Goal: Task Accomplishment & Management: Manage account settings

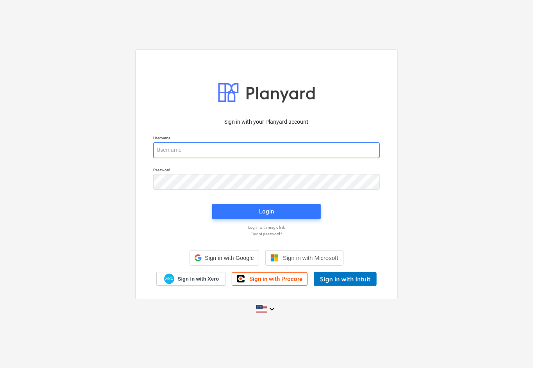
type input "[EMAIL_ADDRESS][PERSON_NAME][DOMAIN_NAME]"
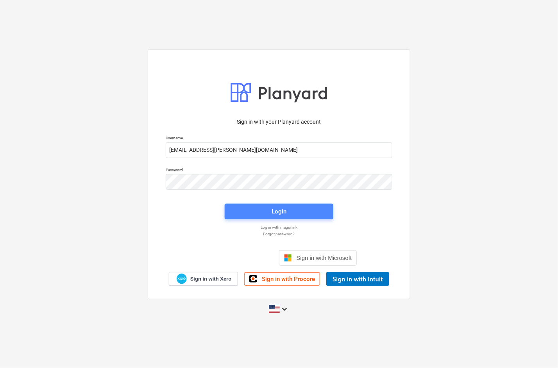
click at [296, 211] on span "Login" at bounding box center [279, 212] width 90 height 10
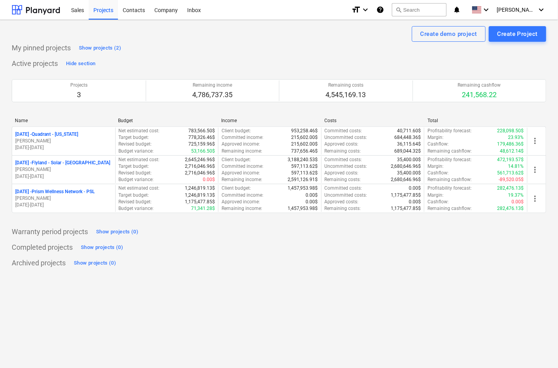
click at [514, 59] on div "Active projects Hide section Projects 3 Remaining income 4,786,737.35 Remaining…" at bounding box center [279, 139] width 534 height 165
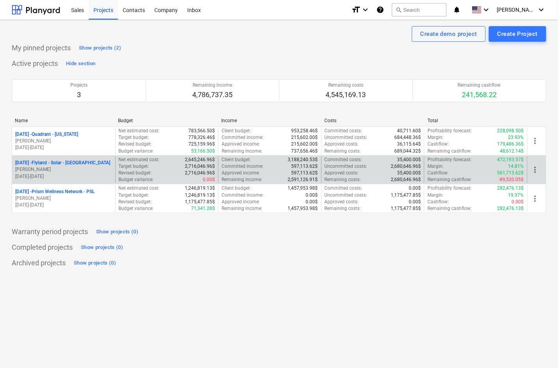
click at [73, 162] on p "[DATE] - Flyland - [GEOGRAPHIC_DATA] - [GEOGRAPHIC_DATA]" at bounding box center [62, 163] width 95 height 7
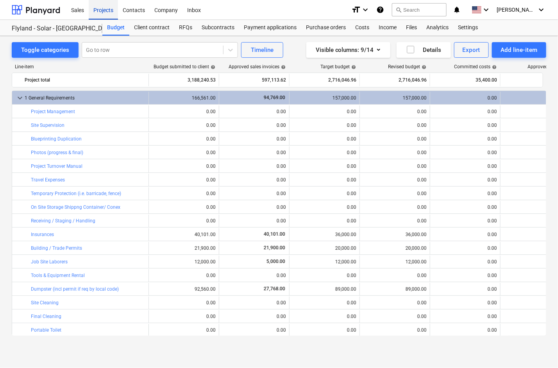
click at [95, 11] on div "Projects" at bounding box center [103, 10] width 29 height 20
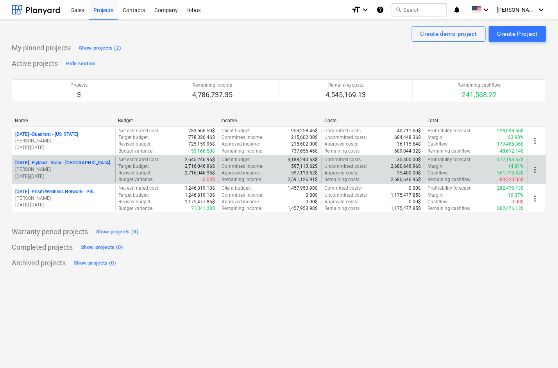
click at [61, 162] on p "[DATE] - Flyland - [GEOGRAPHIC_DATA] - [GEOGRAPHIC_DATA]" at bounding box center [62, 163] width 95 height 7
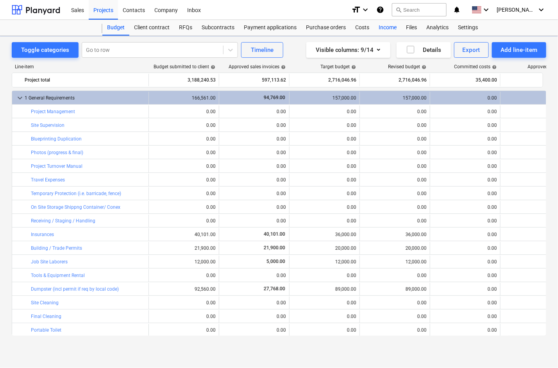
click at [387, 29] on div "Income" at bounding box center [387, 28] width 27 height 16
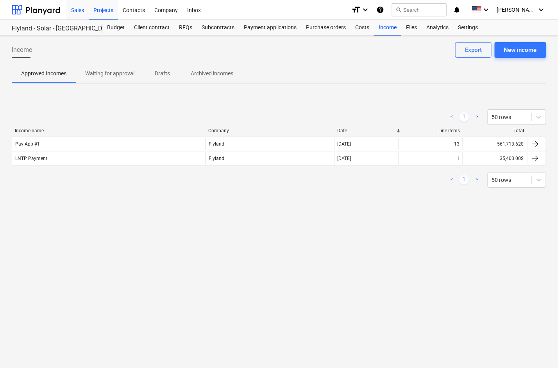
click at [77, 10] on div "Sales" at bounding box center [77, 10] width 22 height 20
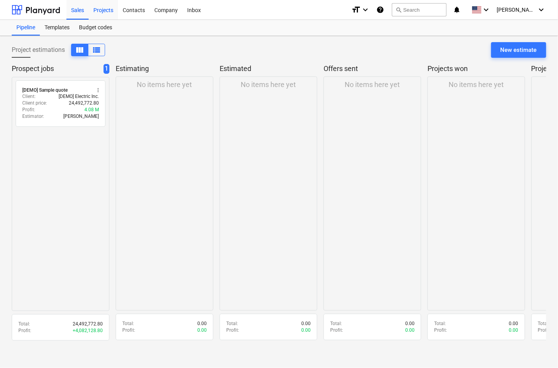
click at [104, 11] on div "Projects" at bounding box center [103, 10] width 29 height 20
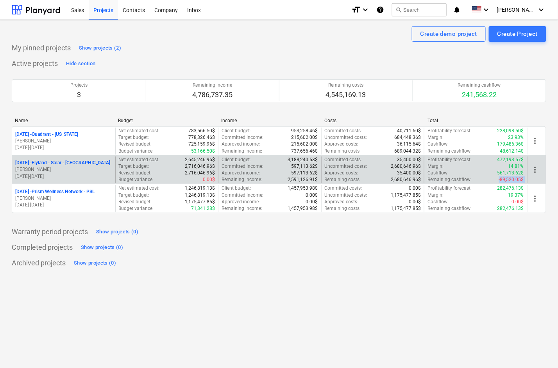
drag, startPoint x: 497, startPoint y: 179, endPoint x: 529, endPoint y: 181, distance: 32.1
click at [529, 181] on div "[DATE] - Flyland - Solar - [GEOGRAPHIC_DATA] [PERSON_NAME] [DATE] - [DATE] Net …" at bounding box center [279, 170] width 534 height 27
drag, startPoint x: 498, startPoint y: 173, endPoint x: 525, endPoint y: 171, distance: 26.6
click at [525, 171] on div "Profitability forecast : 472,193.57$ Margin : 14.81% Cashflow : 561,713.62$ Rem…" at bounding box center [475, 170] width 103 height 27
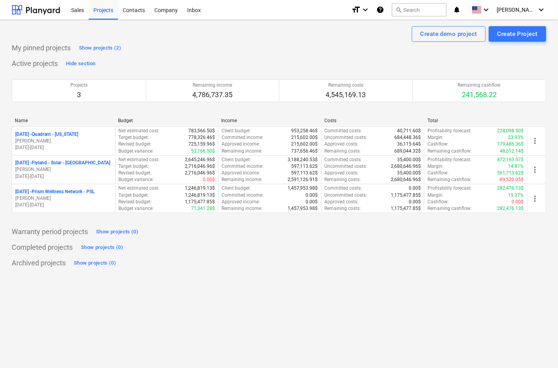
click at [475, 237] on div "Warranty period projects Show projects (0)" at bounding box center [279, 232] width 534 height 12
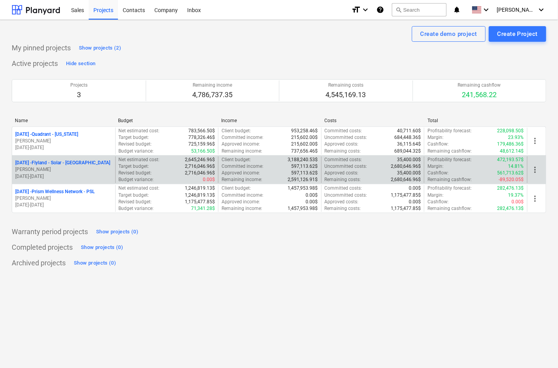
click at [60, 163] on p "[DATE] - Flyland - [GEOGRAPHIC_DATA] - [GEOGRAPHIC_DATA]" at bounding box center [62, 163] width 95 height 7
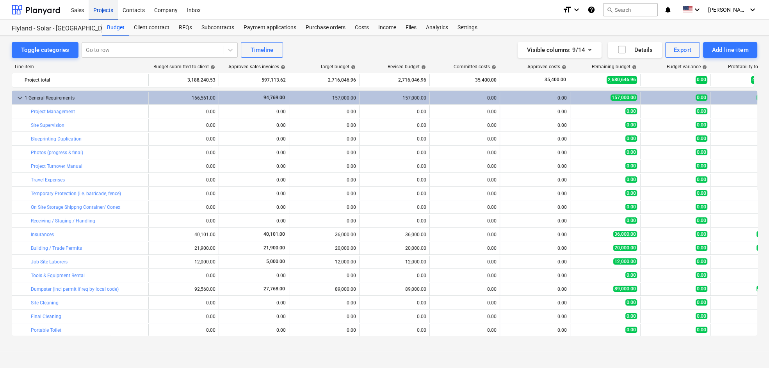
click at [105, 11] on div "Projects" at bounding box center [103, 10] width 29 height 20
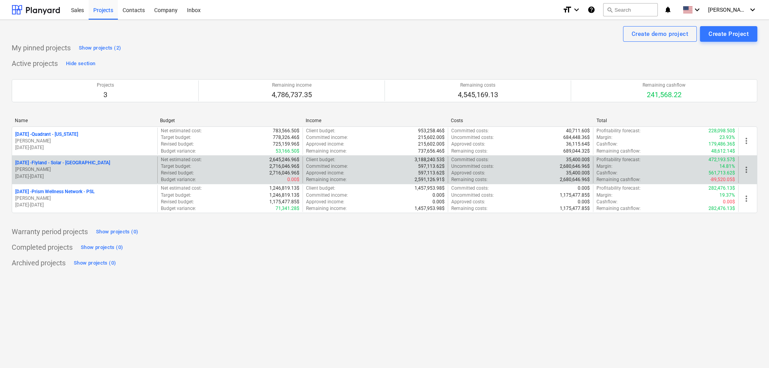
click at [77, 162] on p "[DATE] - Flyland - [GEOGRAPHIC_DATA] - [GEOGRAPHIC_DATA]" at bounding box center [62, 163] width 95 height 7
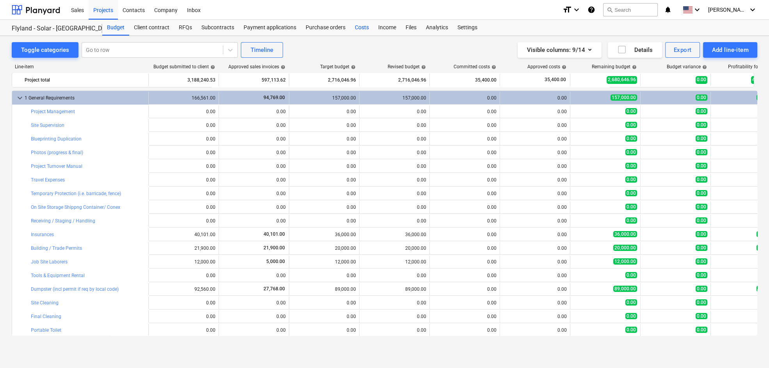
click at [359, 25] on div "Costs" at bounding box center [361, 28] width 23 height 16
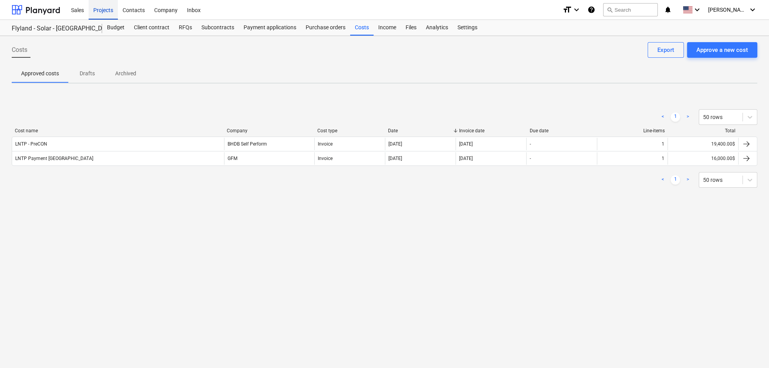
click at [108, 10] on div "Projects" at bounding box center [103, 10] width 29 height 20
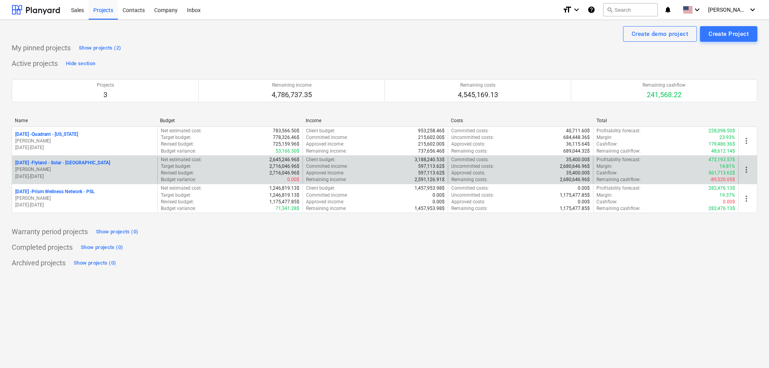
click at [68, 162] on p "[DATE] - Flyland - [GEOGRAPHIC_DATA] - [GEOGRAPHIC_DATA]" at bounding box center [62, 163] width 95 height 7
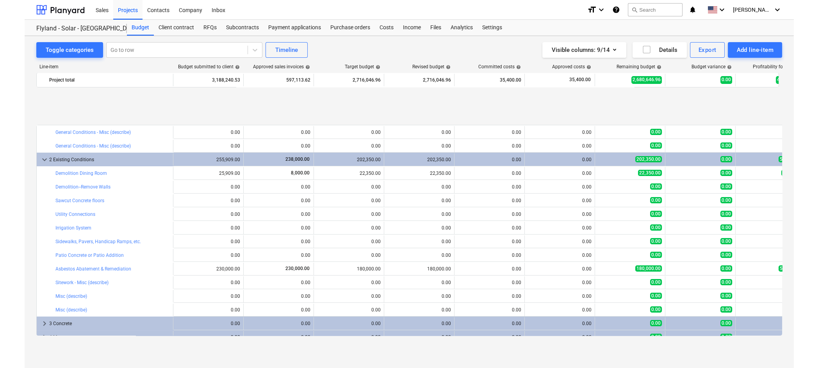
scroll to position [260, 0]
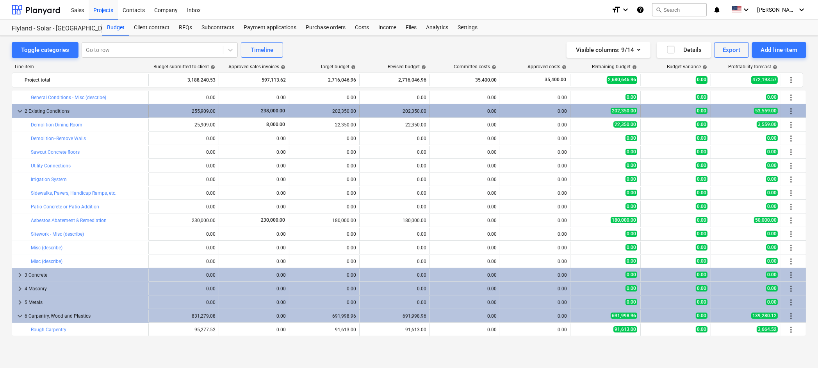
click at [532, 109] on div "0.00" at bounding box center [535, 111] width 64 height 5
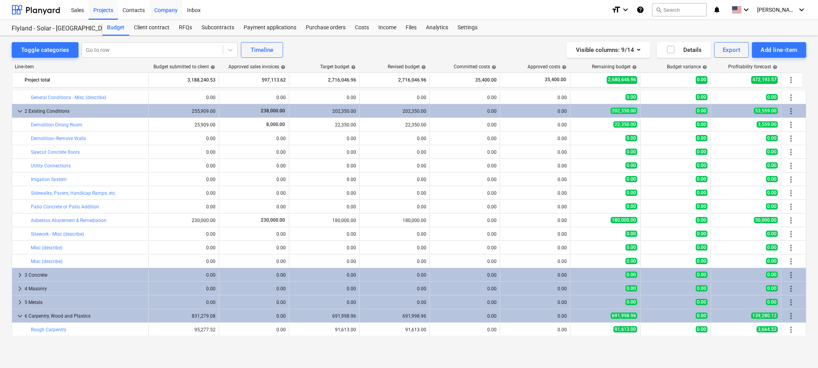
click at [168, 10] on div "Company" at bounding box center [166, 10] width 33 height 20
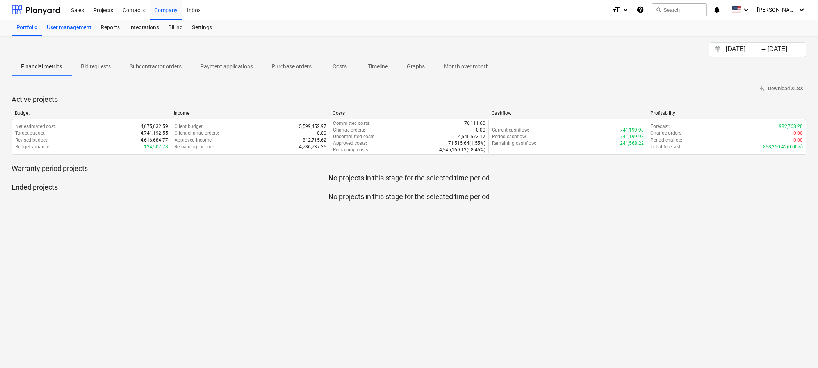
click at [79, 31] on div "User management" at bounding box center [69, 28] width 54 height 16
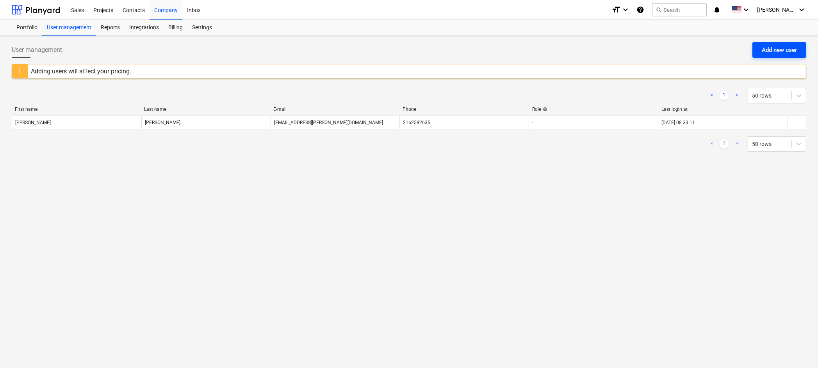
click at [532, 48] on div "Add new user" at bounding box center [779, 50] width 35 height 10
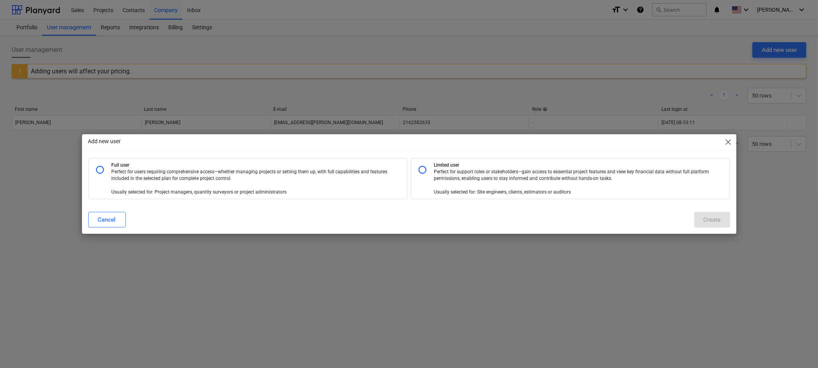
click at [420, 169] on input "radio" at bounding box center [423, 170] width 16 height 16
radio input "true"
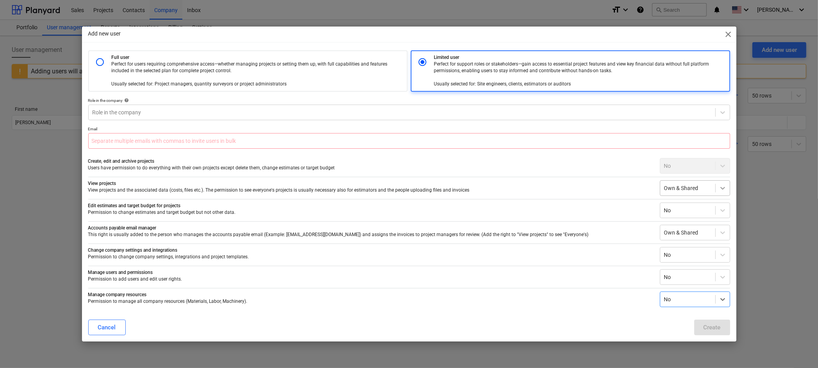
click at [532, 188] on div at bounding box center [723, 188] width 14 height 14
click at [532, 187] on icon at bounding box center [723, 188] width 8 height 8
click at [47, 180] on div "Add new user close Full user Perfect for users requiring comprehensive access—w…" at bounding box center [409, 184] width 818 height 368
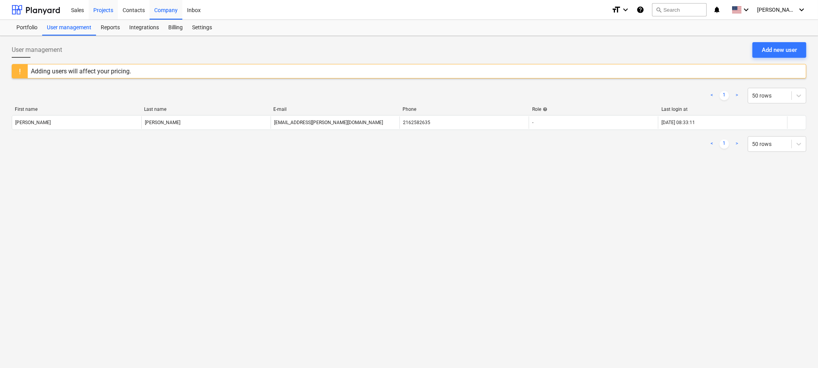
click at [108, 11] on div "Projects" at bounding box center [103, 10] width 29 height 20
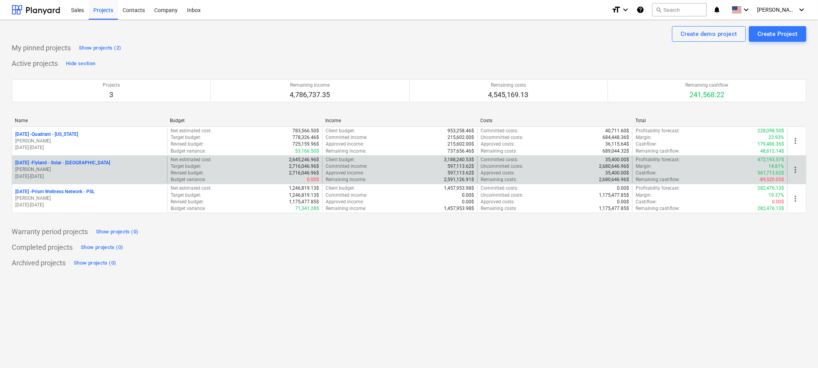
click at [65, 161] on p "[DATE] - Flyland - [GEOGRAPHIC_DATA] - [GEOGRAPHIC_DATA]" at bounding box center [62, 163] width 95 height 7
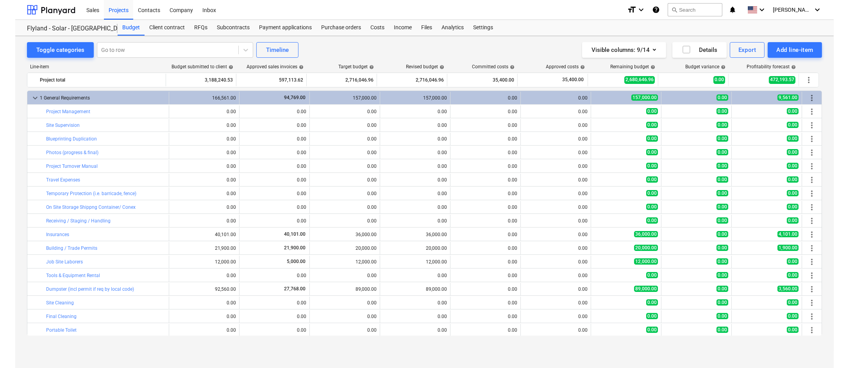
scroll to position [260, 0]
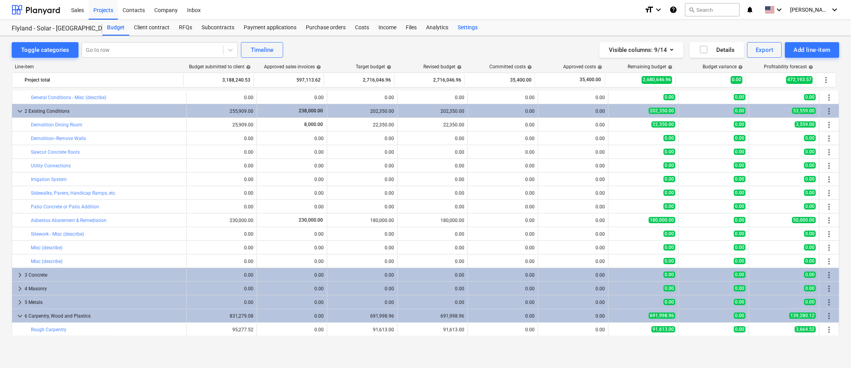
click at [471, 27] on div "Settings" at bounding box center [467, 28] width 29 height 16
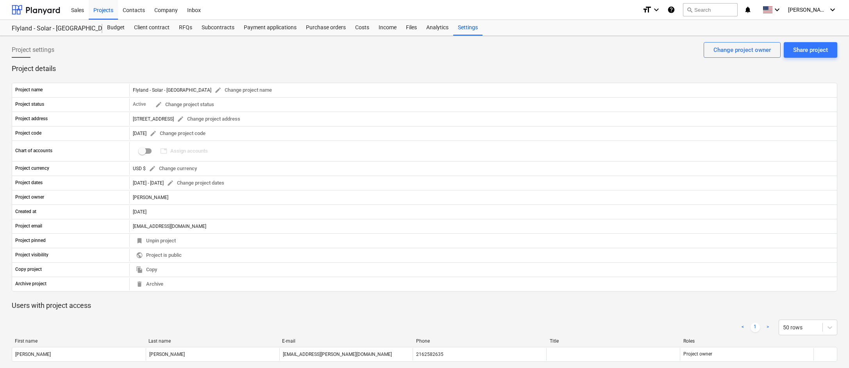
click at [532, 58] on div "Project settings Share project Change project owner" at bounding box center [424, 53] width 825 height 22
click at [532, 48] on div "Share project" at bounding box center [810, 50] width 35 height 10
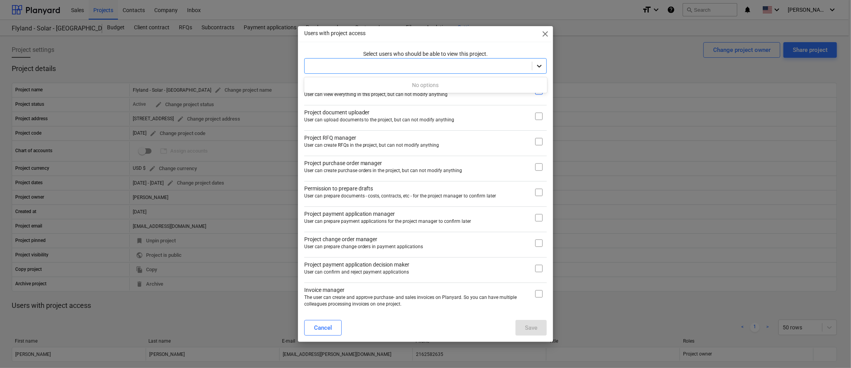
click at [532, 66] on icon at bounding box center [539, 66] width 5 height 3
drag, startPoint x: 305, startPoint y: 214, endPoint x: 405, endPoint y: 212, distance: 100.0
click at [405, 212] on p "Project payment application manager" at bounding box center [416, 214] width 224 height 8
click at [407, 323] on div "Cancel Save" at bounding box center [425, 328] width 243 height 16
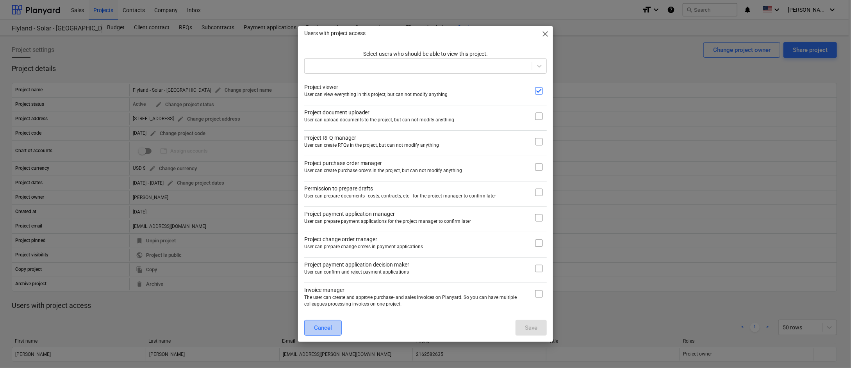
click at [334, 324] on button "Cancel" at bounding box center [322, 328] width 37 height 16
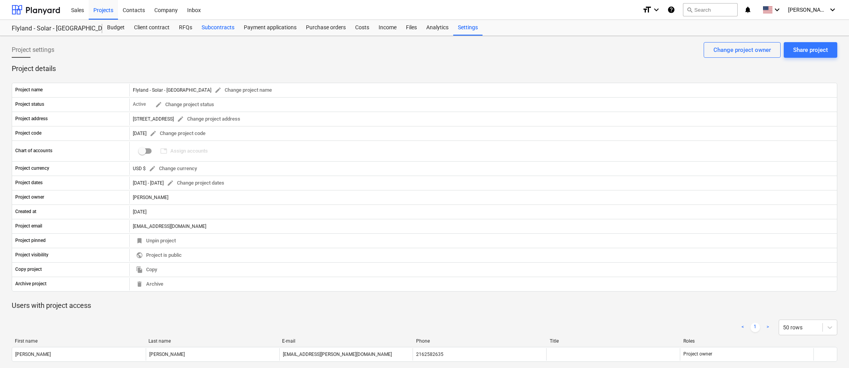
click at [220, 27] on div "Subcontracts" at bounding box center [218, 28] width 42 height 16
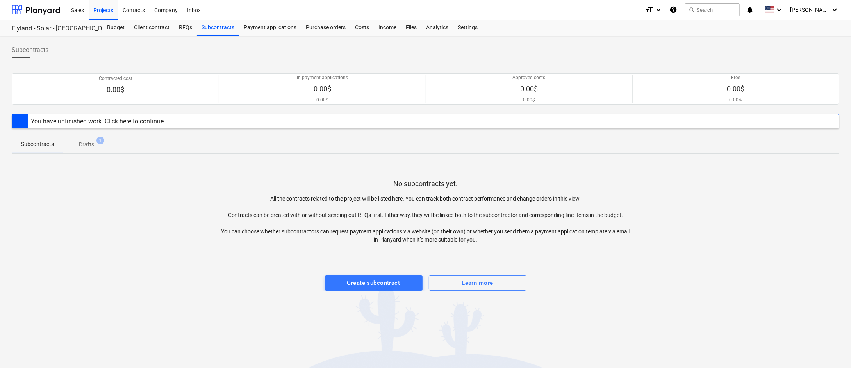
click at [128, 276] on div "No subcontracts yet. All the contracts related to the project will be listed he…" at bounding box center [426, 226] width 828 height 130
click at [372, 289] on button "Create subcontract" at bounding box center [374, 283] width 98 height 16
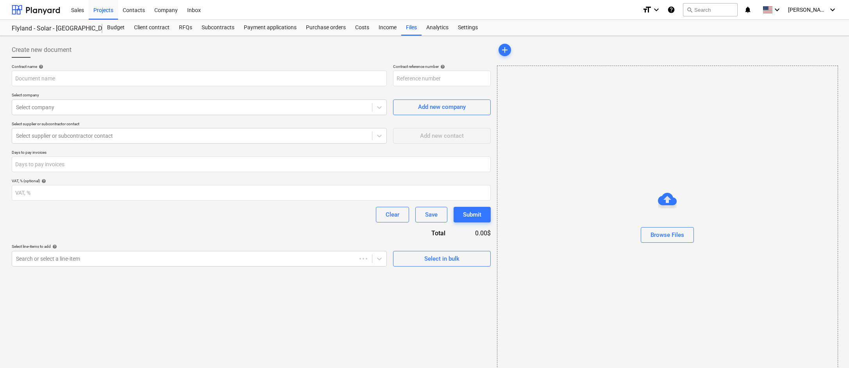
type input "[DATE]-SO-002"
click at [360, 23] on div "Costs" at bounding box center [361, 28] width 23 height 16
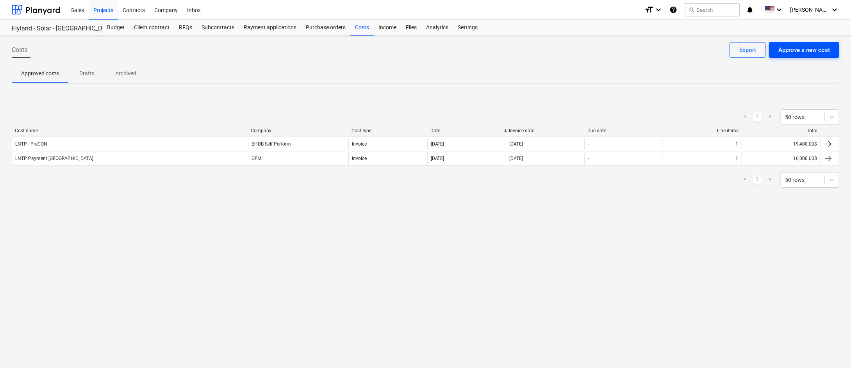
click at [532, 52] on div "Approve a new cost" at bounding box center [804, 50] width 52 height 10
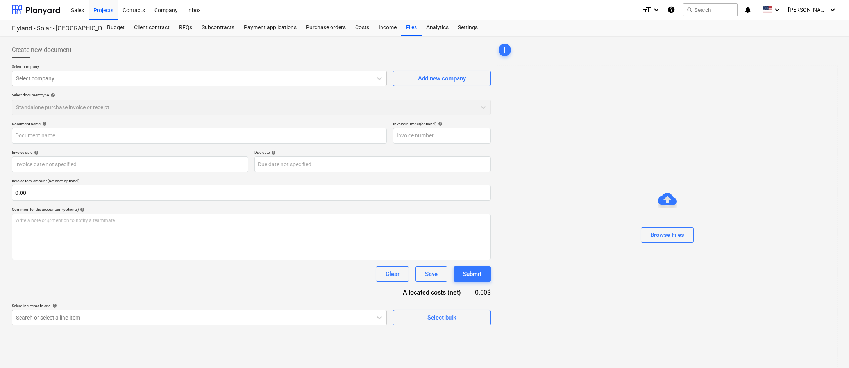
click at [390, 80] on div "Select company Select company Add new company" at bounding box center [251, 75] width 479 height 22
click at [380, 81] on icon at bounding box center [379, 79] width 8 height 8
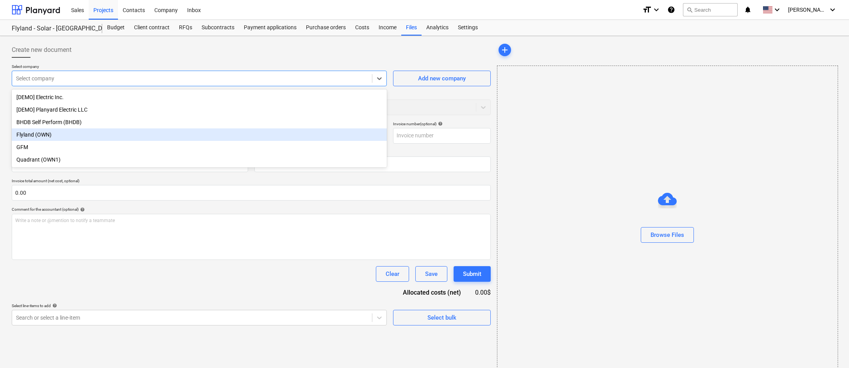
click at [276, 132] on div "Flyland (OWN)" at bounding box center [199, 135] width 375 height 12
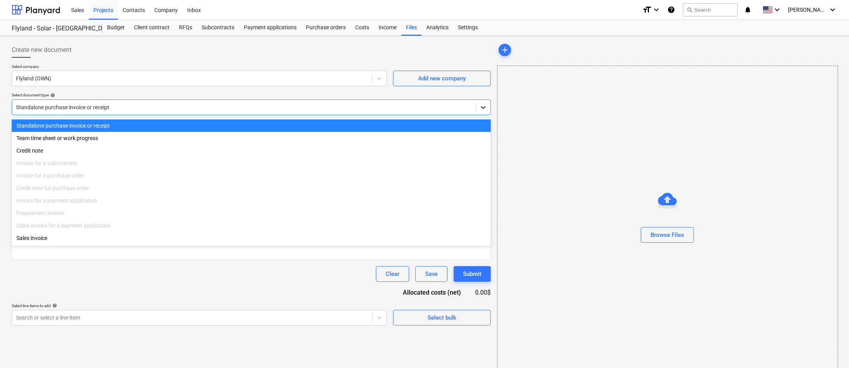
click at [479, 106] on icon at bounding box center [483, 108] width 8 height 8
click at [221, 28] on div "Subcontracts" at bounding box center [218, 28] width 42 height 16
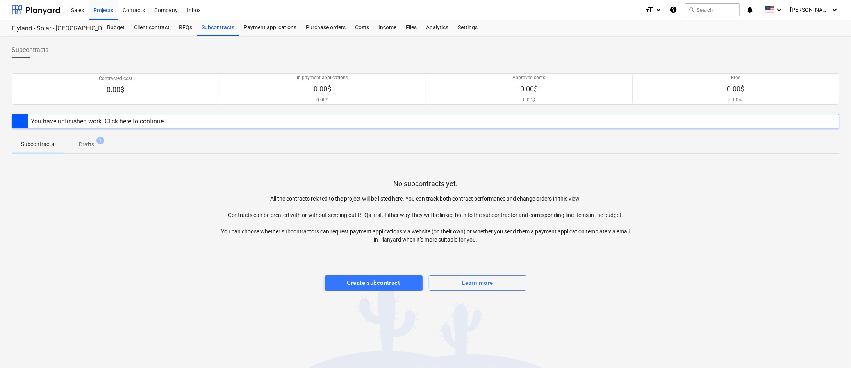
click at [179, 176] on div "No subcontracts yet. All the contracts related to the project will be listed he…" at bounding box center [426, 226] width 828 height 130
click at [393, 283] on div "Create subcontract" at bounding box center [373, 283] width 53 height 10
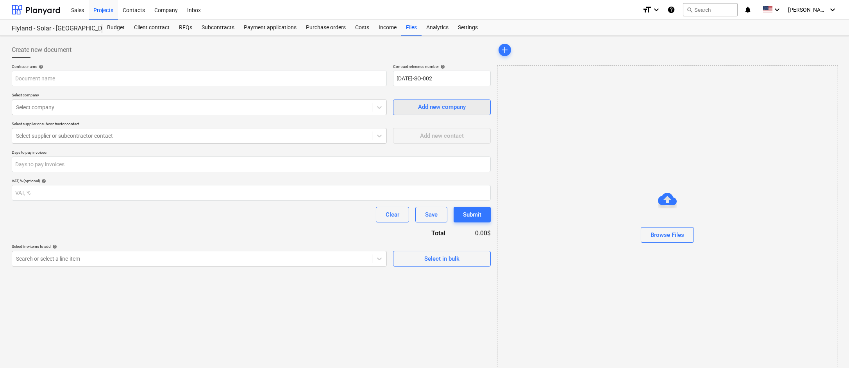
click at [450, 107] on div "Add new company" at bounding box center [442, 107] width 48 height 10
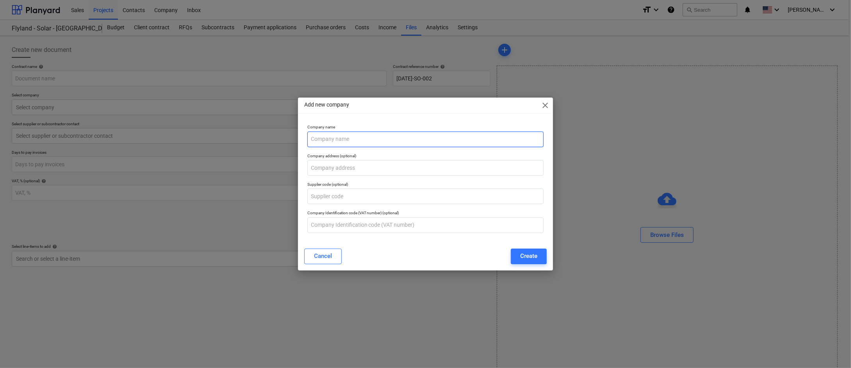
click at [352, 139] on input "text" at bounding box center [425, 140] width 237 height 16
type input "Prime Environmental"
click at [532, 258] on div "Create" at bounding box center [528, 256] width 17 height 10
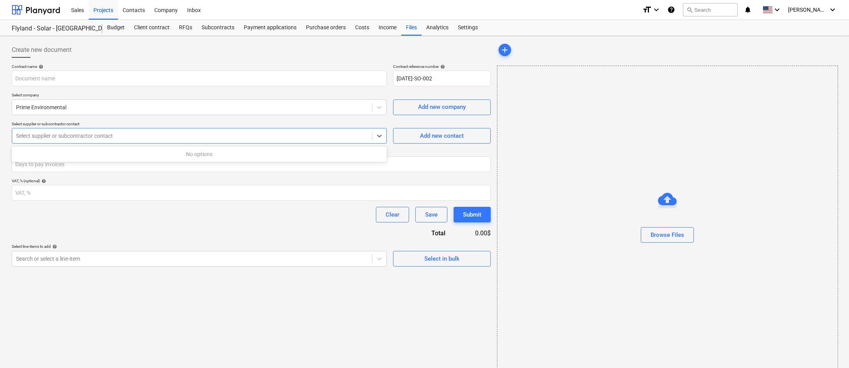
click at [148, 136] on div at bounding box center [192, 136] width 352 height 8
click at [161, 135] on div at bounding box center [192, 136] width 352 height 8
click at [383, 136] on icon at bounding box center [379, 136] width 8 height 8
click at [418, 136] on span "Add new contact" at bounding box center [442, 136] width 78 height 10
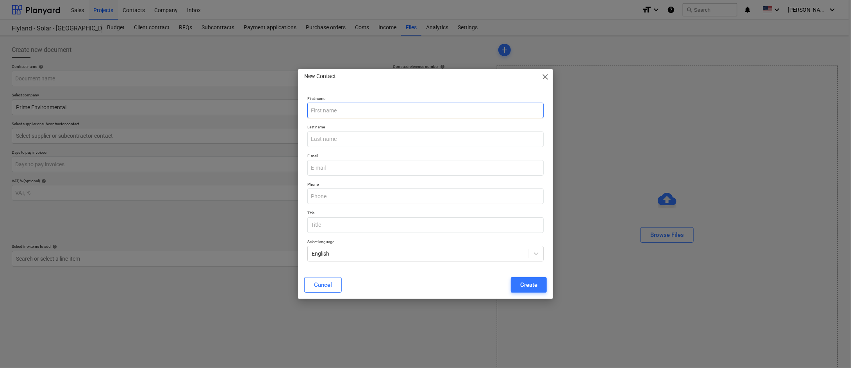
click at [368, 110] on input "text" at bounding box center [425, 111] width 237 height 16
type input "[PERSON_NAME]"
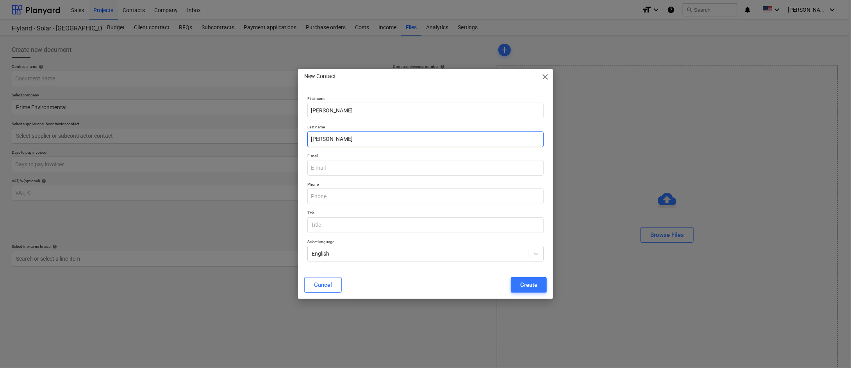
type input "[PERSON_NAME]"
click at [532, 79] on span "close" at bounding box center [545, 76] width 9 height 9
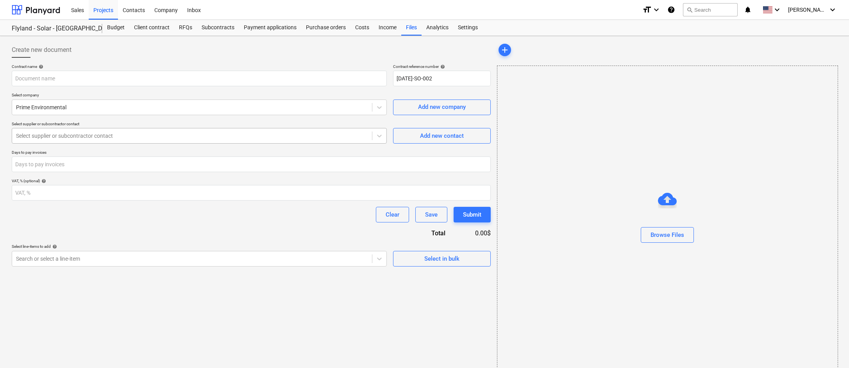
click at [257, 138] on div at bounding box center [192, 136] width 352 height 8
click at [267, 134] on div at bounding box center [192, 136] width 352 height 8
click at [429, 139] on div "Add new contact" at bounding box center [442, 136] width 44 height 10
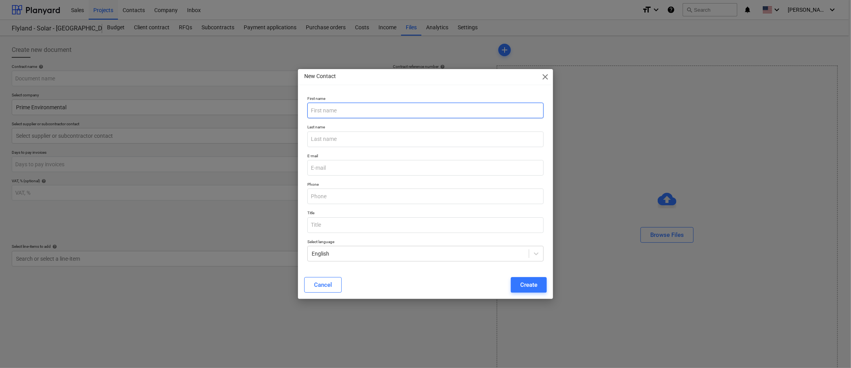
click at [374, 110] on input "text" at bounding box center [425, 111] width 237 height 16
type input "[PERSON_NAME]"
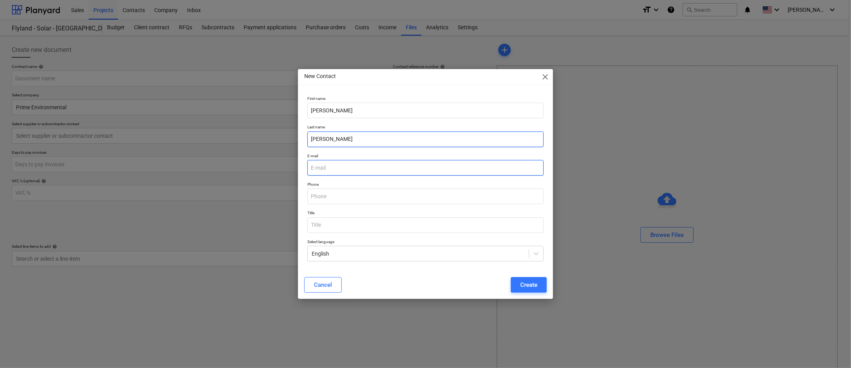
type input "[PERSON_NAME]"
click at [392, 166] on input "email" at bounding box center [425, 168] width 237 height 16
type input "1@[DOMAIN_NAME]"
click at [524, 286] on div "Create" at bounding box center [528, 285] width 17 height 10
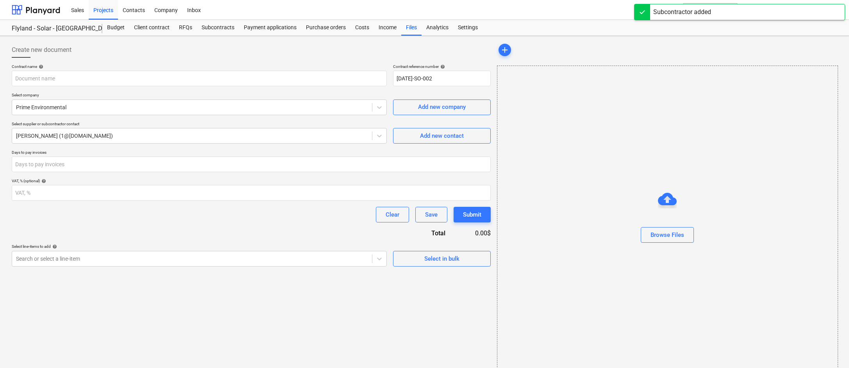
click at [68, 177] on div "Contract name help Contract reference number help [DATE]-SO-002 Select company …" at bounding box center [251, 165] width 479 height 203
click at [213, 163] on input "number" at bounding box center [251, 165] width 479 height 16
click at [318, 149] on div "Contract name help Contract reference number help [DATE]-SO-002 Select company …" at bounding box center [251, 165] width 479 height 203
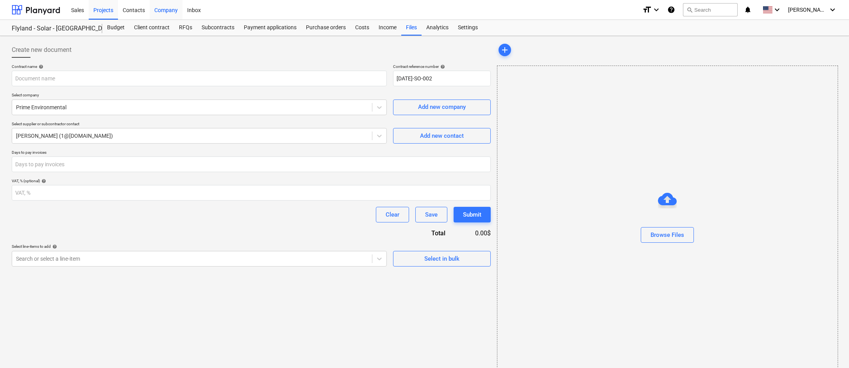
click at [171, 10] on div "Company" at bounding box center [166, 10] width 33 height 20
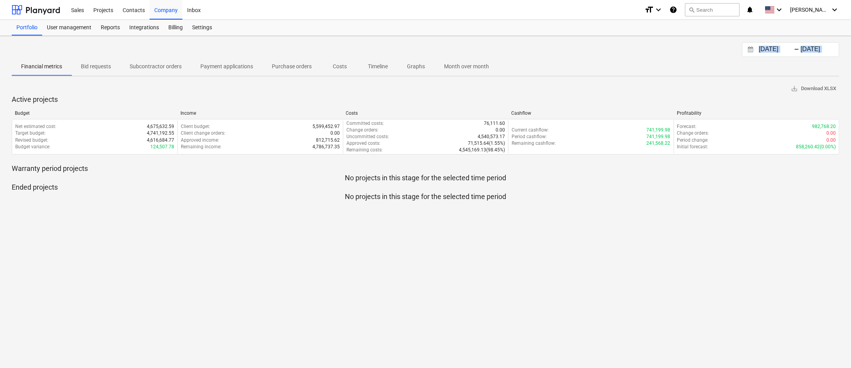
drag, startPoint x: 146, startPoint y: 52, endPoint x: 217, endPoint y: 32, distance: 74.2
click at [209, 32] on div "Sales Projects Contacts Company Inbox format_size keyboard_arrow_down help sear…" at bounding box center [425, 184] width 851 height 368
click at [209, 29] on div "Settings" at bounding box center [201, 28] width 29 height 16
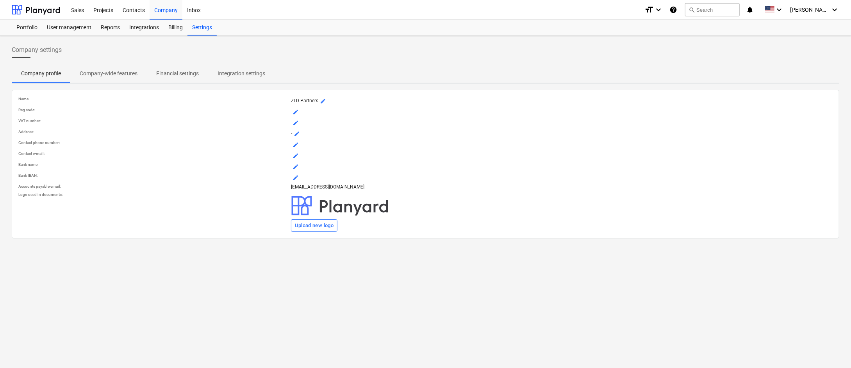
click at [118, 71] on p "Company-wide features" at bounding box center [109, 74] width 58 height 8
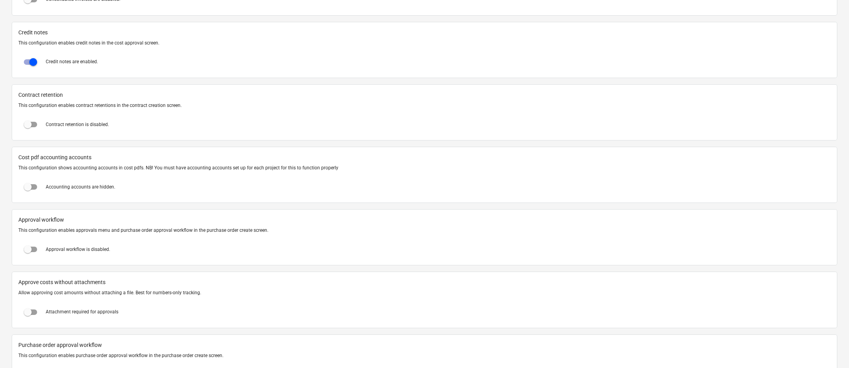
scroll to position [625, 0]
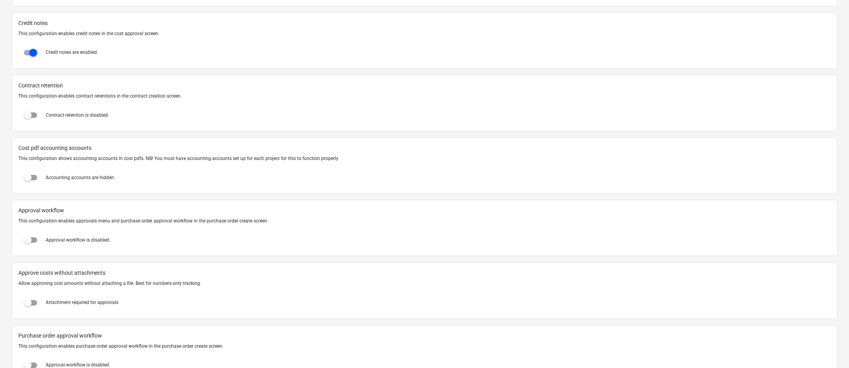
click at [34, 112] on input "checkbox" at bounding box center [27, 115] width 19 height 19
checkbox input "true"
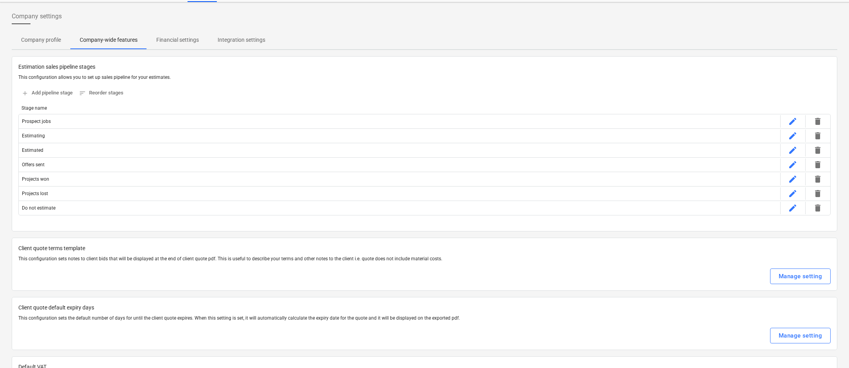
scroll to position [0, 0]
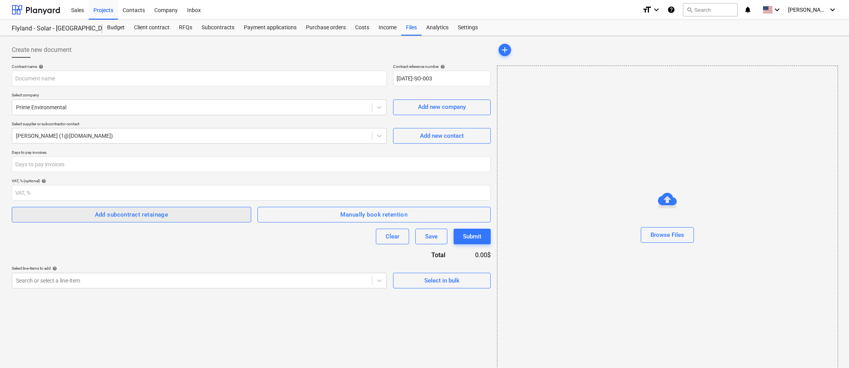
click at [167, 213] on div "Add subcontract retainage" at bounding box center [131, 215] width 73 height 10
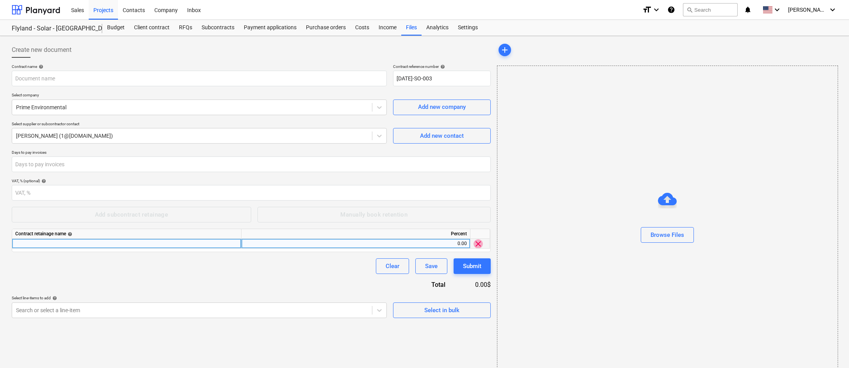
click at [476, 243] on span "clear" at bounding box center [477, 243] width 9 height 9
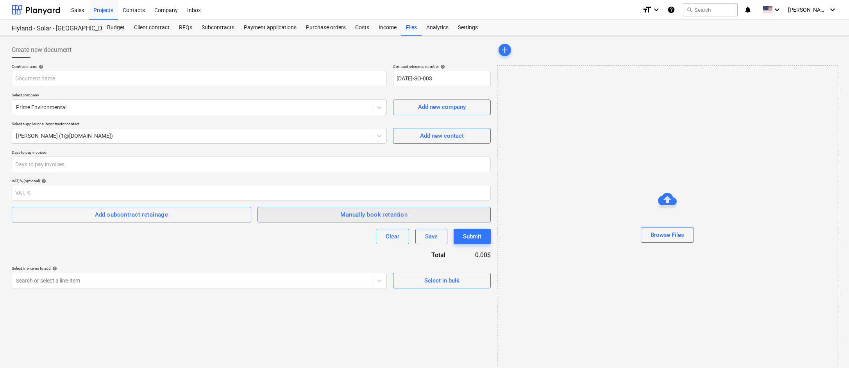
click at [344, 214] on div "Manually book retention" at bounding box center [373, 215] width 67 height 10
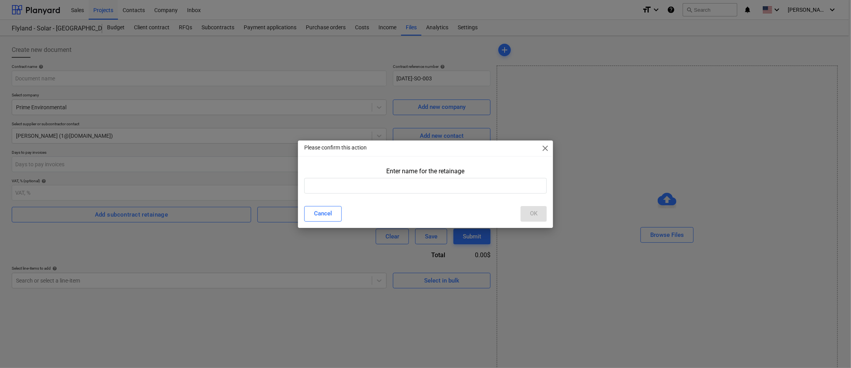
click at [532, 147] on span "close" at bounding box center [545, 148] width 9 height 9
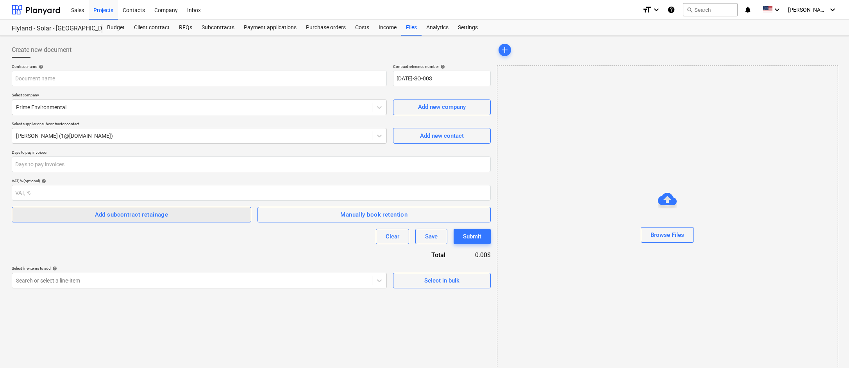
click at [162, 213] on div "Add subcontract retainage" at bounding box center [131, 215] width 73 height 10
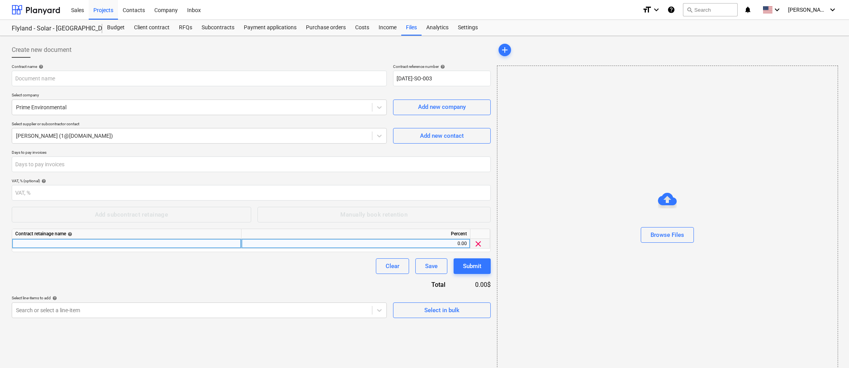
click at [427, 245] on div "0.00" at bounding box center [356, 244] width 222 height 10
type input "5"
click at [183, 243] on div at bounding box center [126, 244] width 229 height 10
click at [455, 243] on div "5.00" at bounding box center [356, 244] width 222 height 10
type input "10"
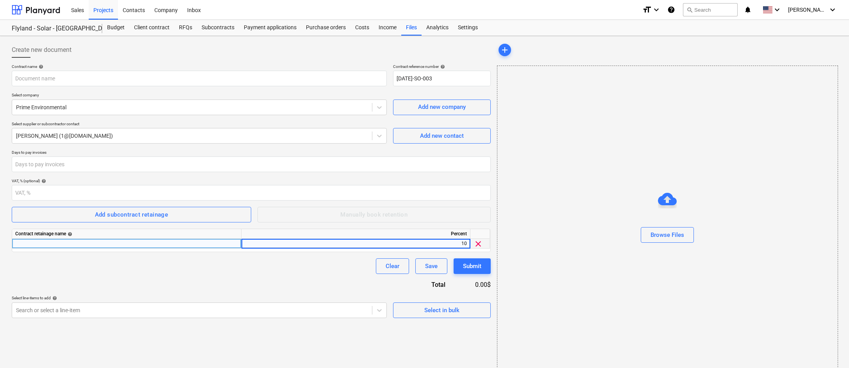
click at [174, 243] on div at bounding box center [126, 244] width 229 height 10
type input "Contract"
click at [481, 267] on button "Submit" at bounding box center [471, 267] width 37 height 16
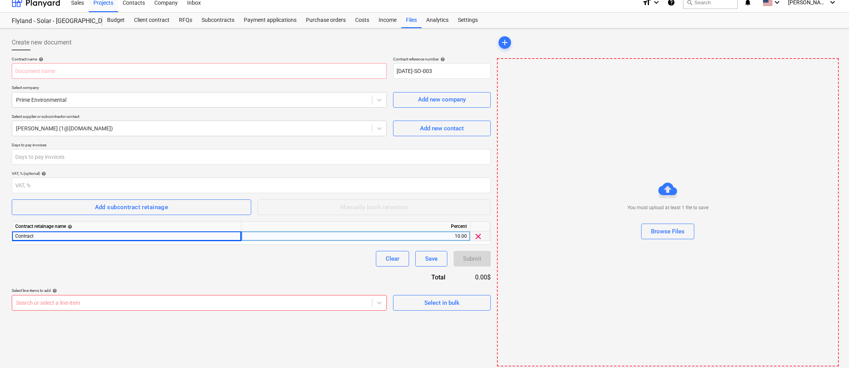
scroll to position [12, 0]
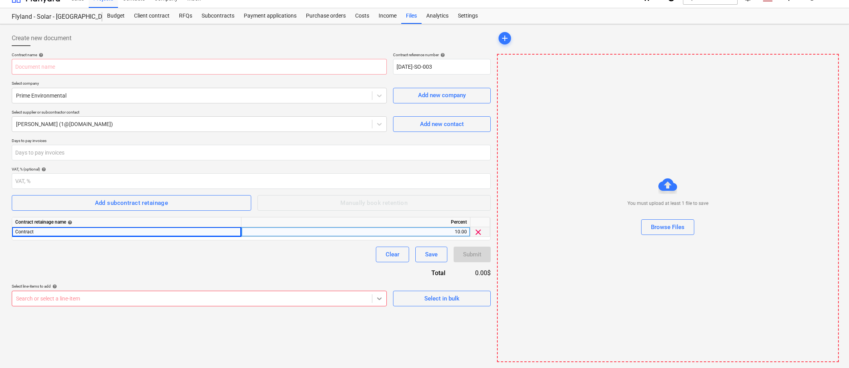
click at [380, 299] on body "Sales Projects Contacts Company Inbox format_size keyboard_arrow_down help sear…" at bounding box center [424, 172] width 849 height 368
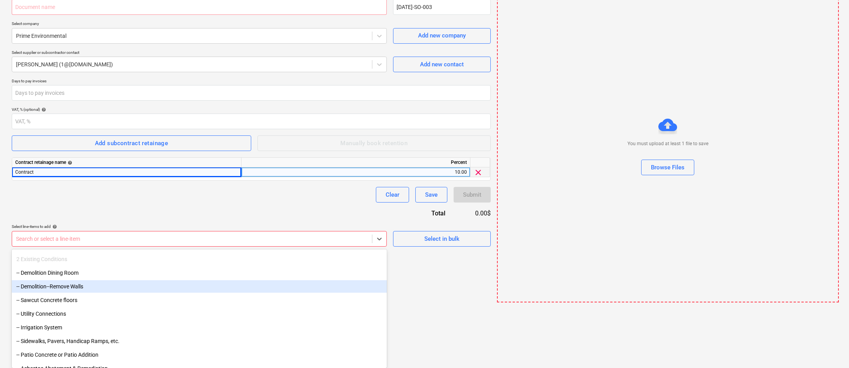
scroll to position [364, 0]
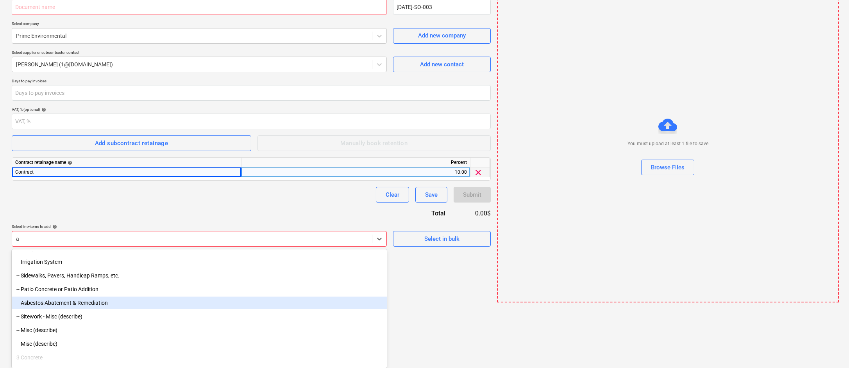
type input "as"
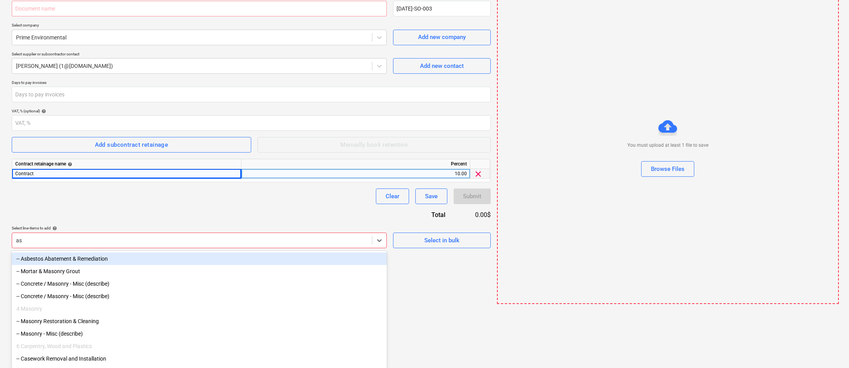
click at [126, 263] on div "-- Asbestos Abatement & Remediation" at bounding box center [199, 259] width 375 height 12
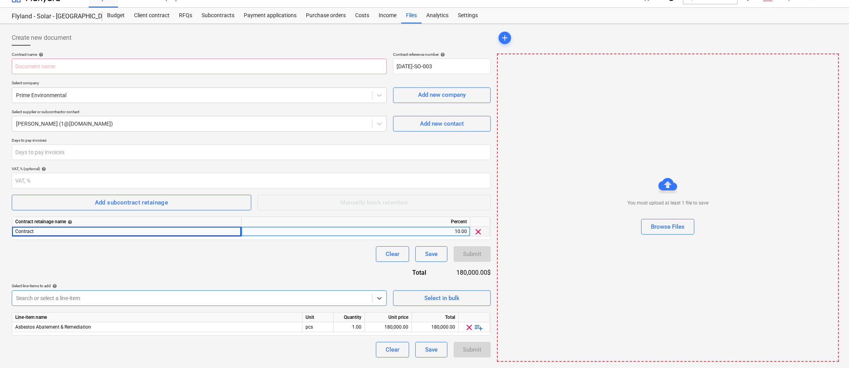
scroll to position [12, 0]
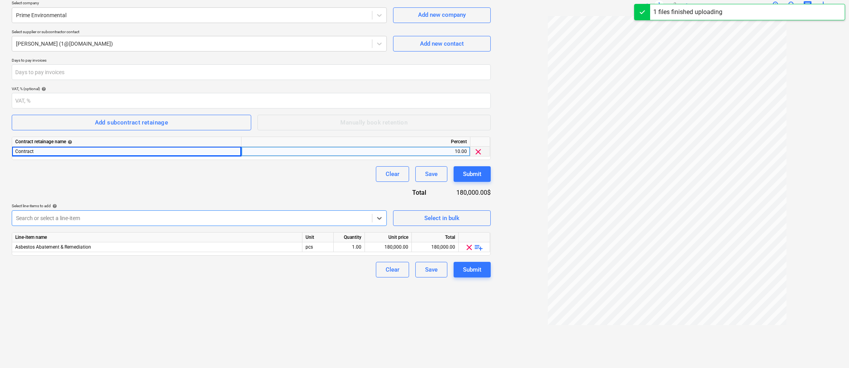
scroll to position [40, 0]
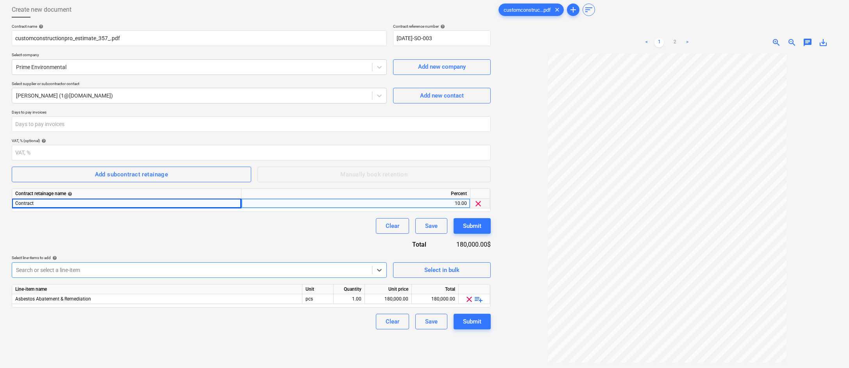
type input "357"
click at [448, 9] on div "Create new document" at bounding box center [251, 10] width 479 height 16
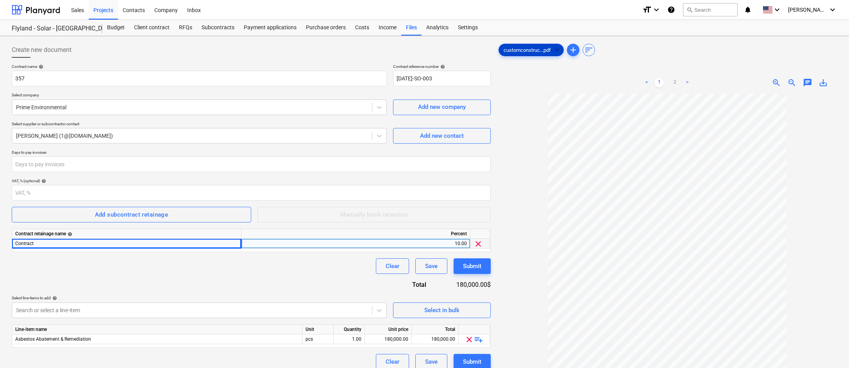
click at [532, 50] on span "clear" at bounding box center [556, 49] width 9 height 9
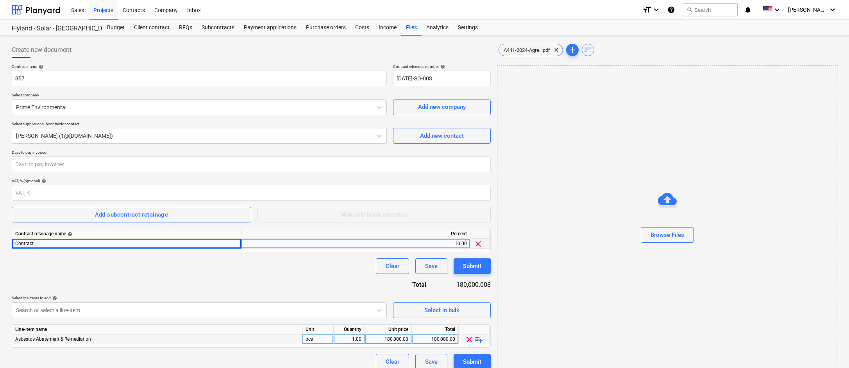
click at [396, 338] on div "180,000.00" at bounding box center [388, 340] width 40 height 10
click at [396, 338] on input "180000" at bounding box center [388, 339] width 46 height 9
type input "220000"
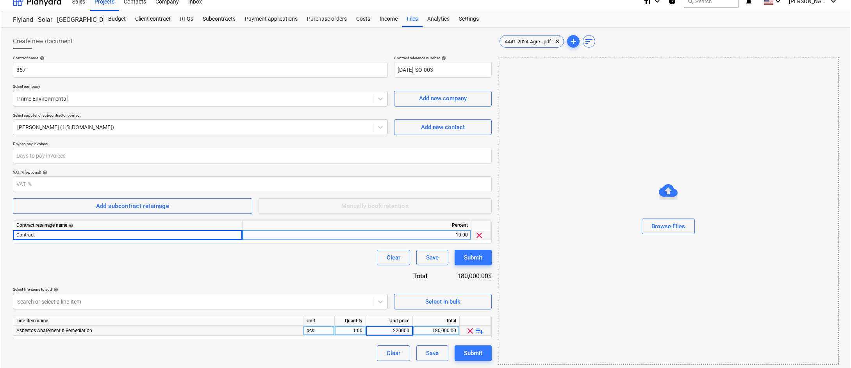
scroll to position [11, 0]
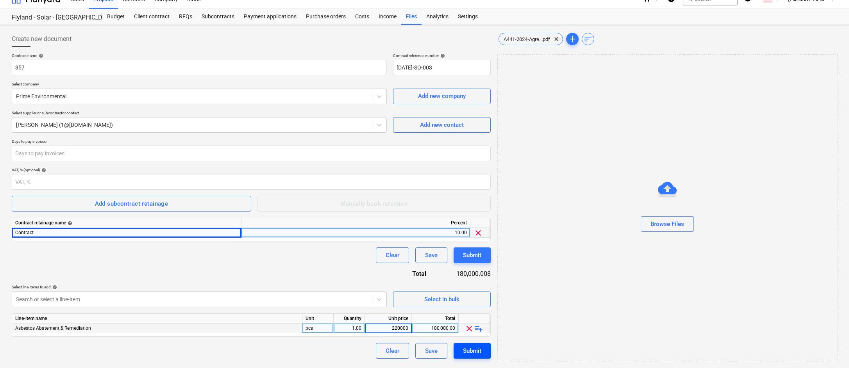
click at [476, 352] on div "Submit" at bounding box center [472, 351] width 18 height 10
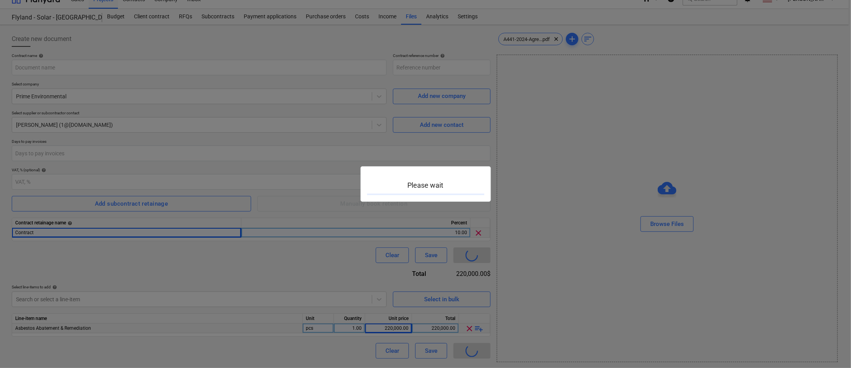
type input "[DATE]-SO-004"
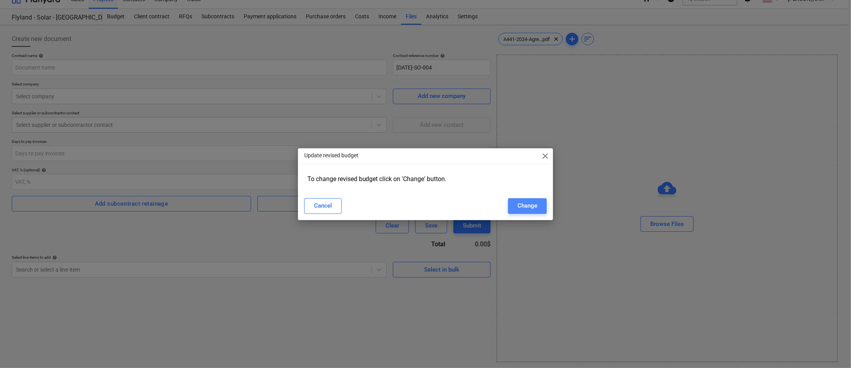
click at [519, 204] on div "Change" at bounding box center [528, 206] width 20 height 10
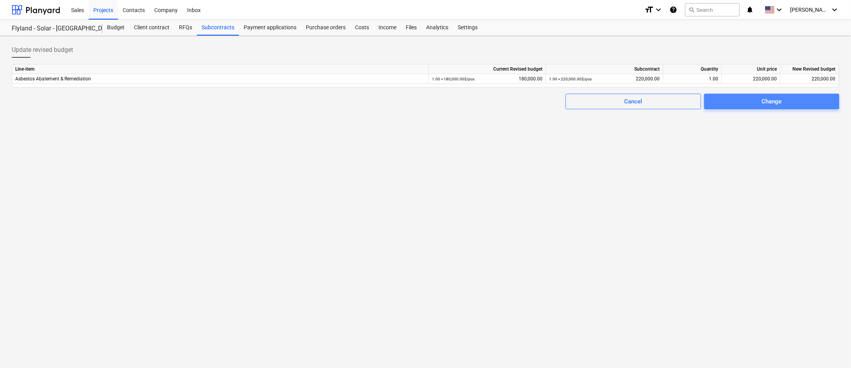
click at [532, 103] on span "Change" at bounding box center [772, 101] width 117 height 10
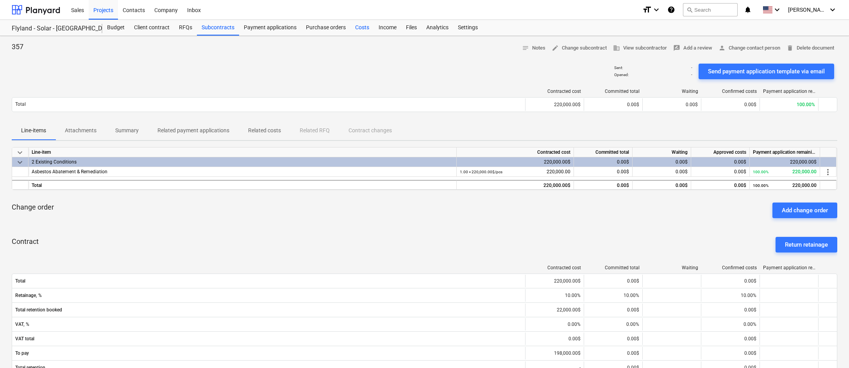
click at [356, 27] on div "Costs" at bounding box center [361, 28] width 23 height 16
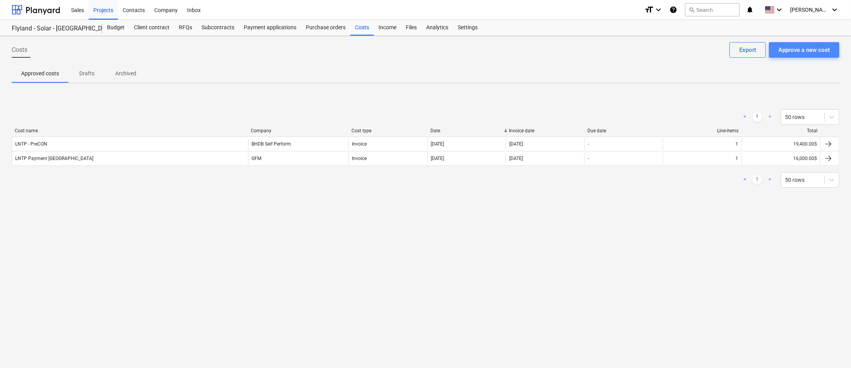
click at [532, 55] on div "Approve a new cost" at bounding box center [804, 50] width 52 height 10
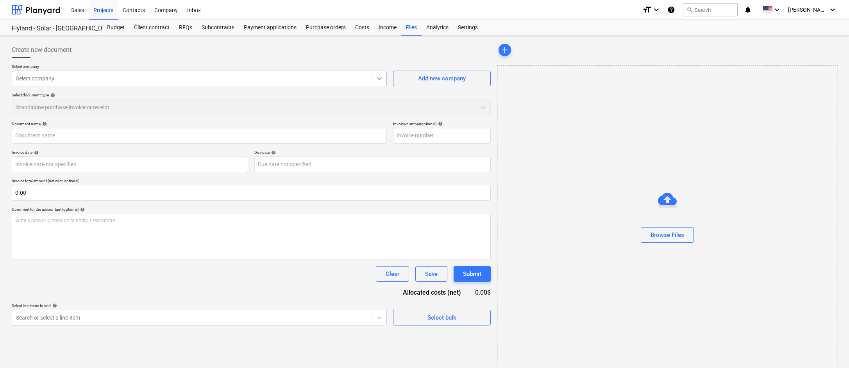
click at [379, 80] on icon at bounding box center [379, 78] width 5 height 3
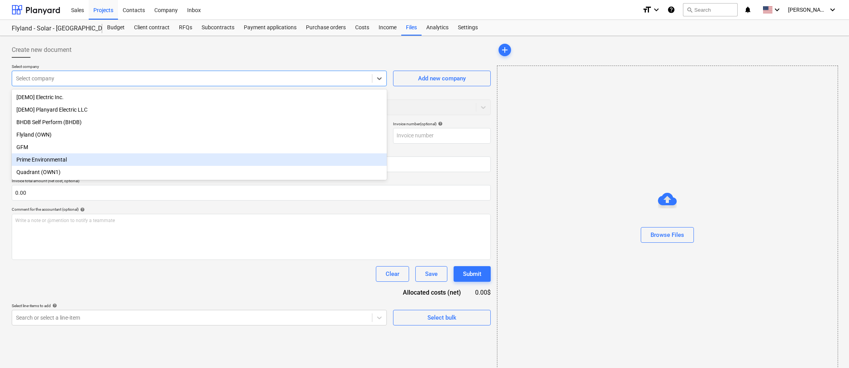
click at [159, 157] on div "Prime Environmental" at bounding box center [199, 160] width 375 height 12
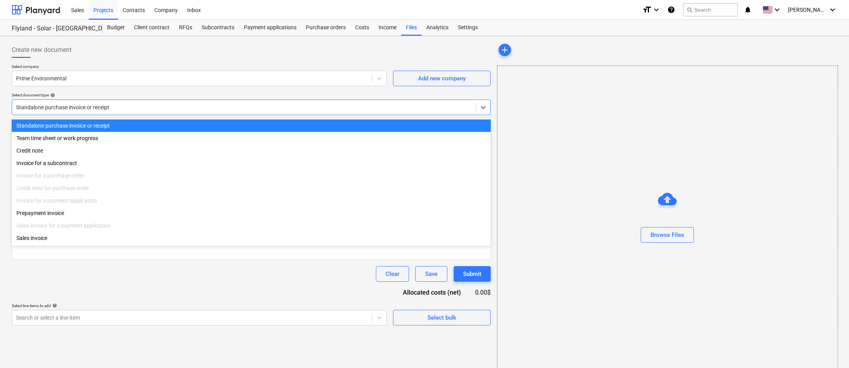
click at [280, 106] on div at bounding box center [244, 108] width 456 height 8
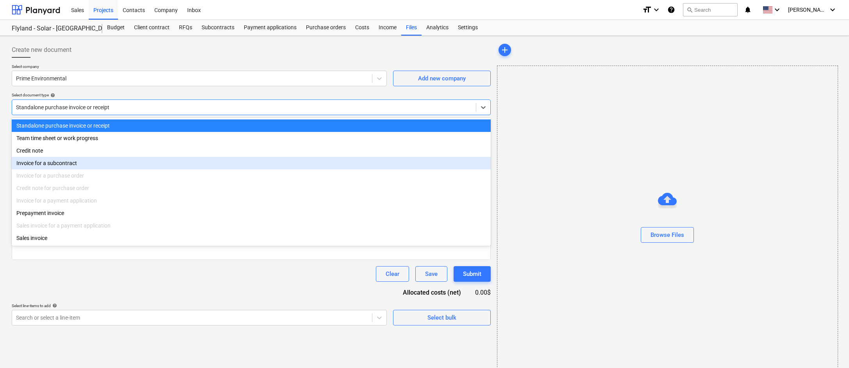
click at [164, 167] on div "Invoice for a subcontract" at bounding box center [251, 163] width 479 height 12
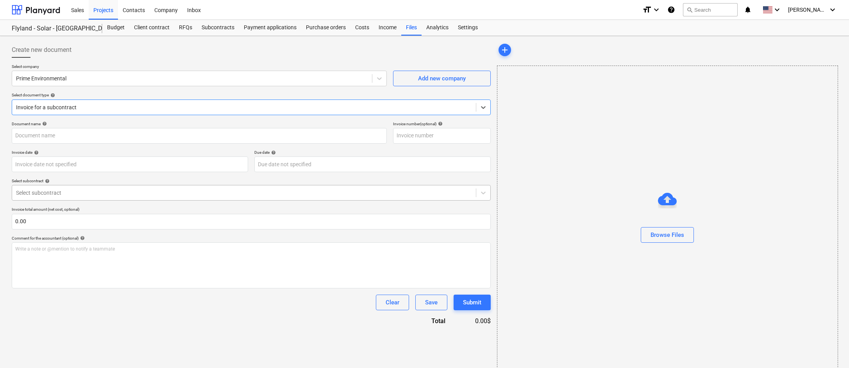
click at [227, 194] on div at bounding box center [244, 193] width 456 height 8
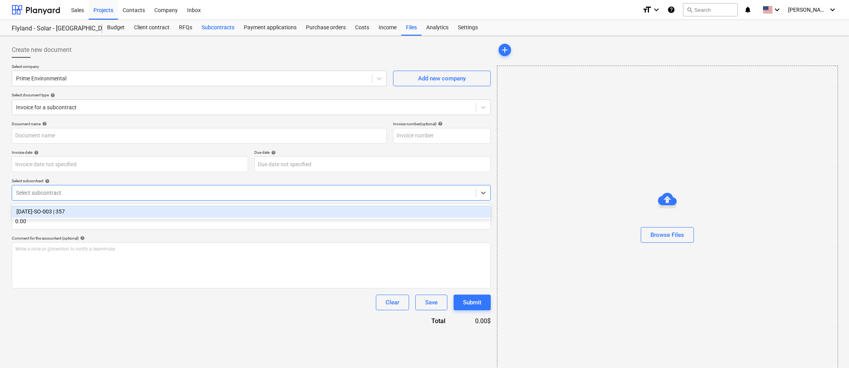
click at [213, 28] on div "Subcontracts" at bounding box center [218, 28] width 42 height 16
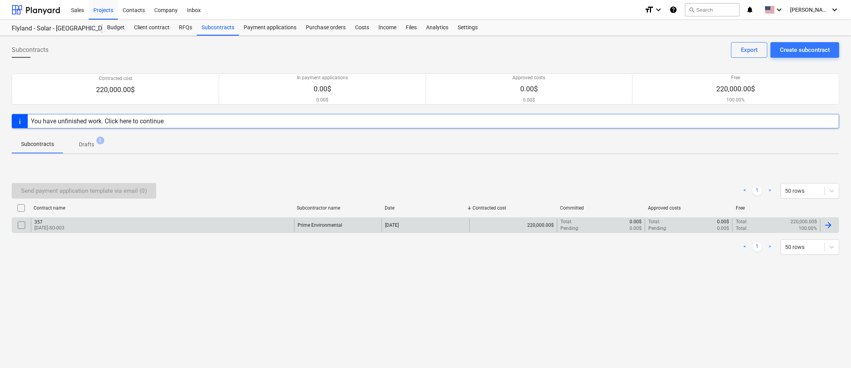
click at [53, 225] on p "[DATE]-SO-003" at bounding box center [49, 228] width 30 height 7
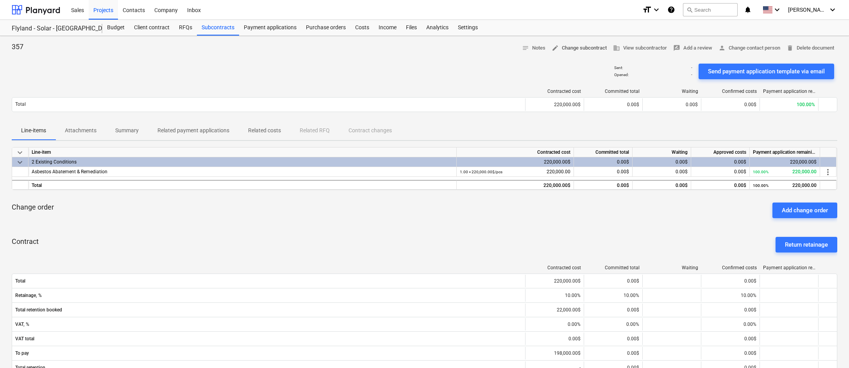
click at [532, 48] on span "edit Change subcontract" at bounding box center [579, 48] width 55 height 9
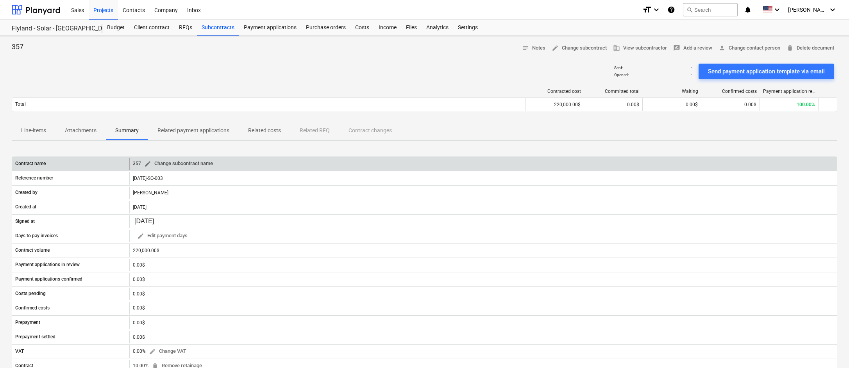
click at [146, 159] on span "edit Change subcontract name" at bounding box center [178, 163] width 69 height 9
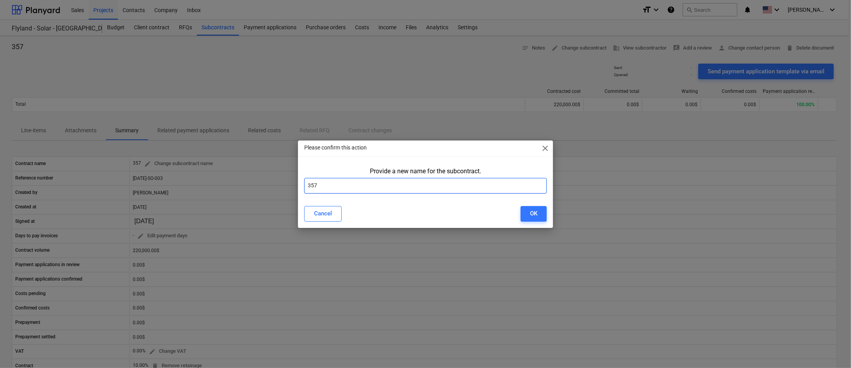
click at [421, 188] on input "357" at bounding box center [425, 186] width 243 height 16
click at [421, 185] on input "357" at bounding box center [425, 186] width 243 height 16
type input "Prime - Asbestos"
click at [446, 145] on div "Please confirm this action close" at bounding box center [425, 149] width 255 height 16
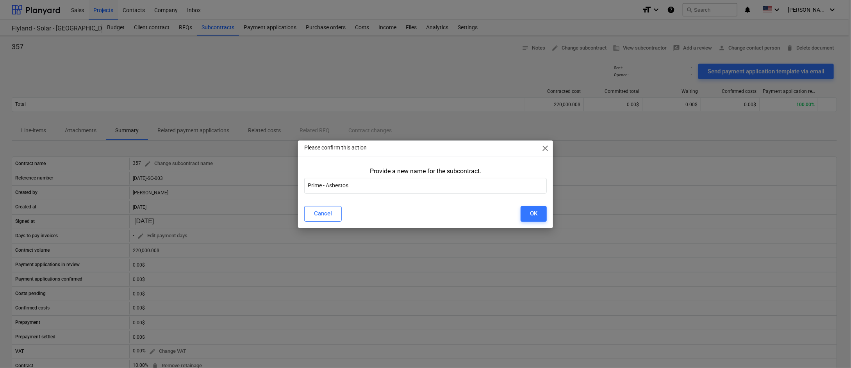
click at [429, 204] on div "Cancel OK" at bounding box center [426, 214] width 252 height 22
click at [532, 219] on button "OK" at bounding box center [534, 214] width 26 height 16
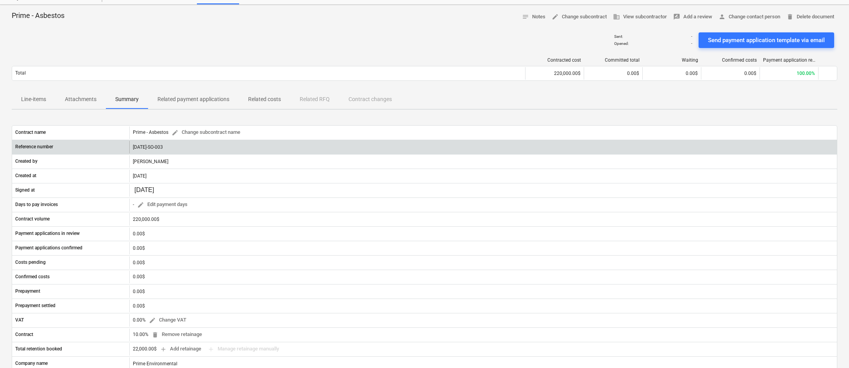
scroll to position [52, 0]
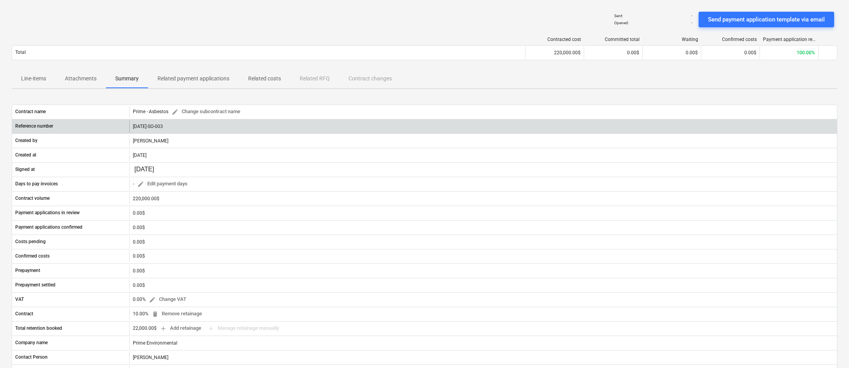
drag, startPoint x: 166, startPoint y: 126, endPoint x: 133, endPoint y: 125, distance: 32.8
click at [133, 125] on div "[DATE]-SO-003" at bounding box center [482, 126] width 707 height 12
copy div "[DATE]-SO-003"
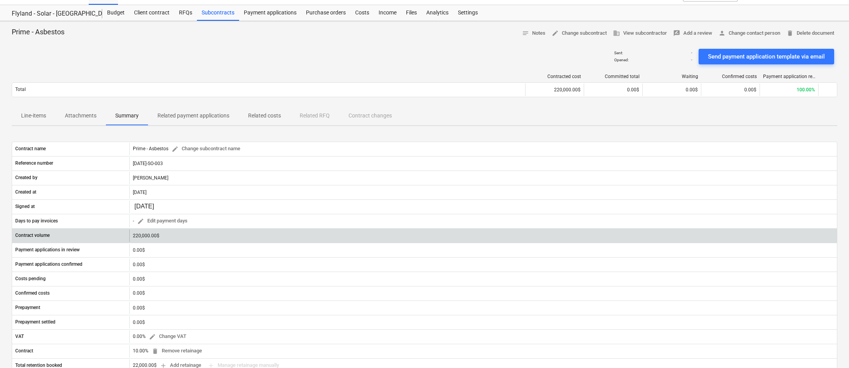
scroll to position [0, 0]
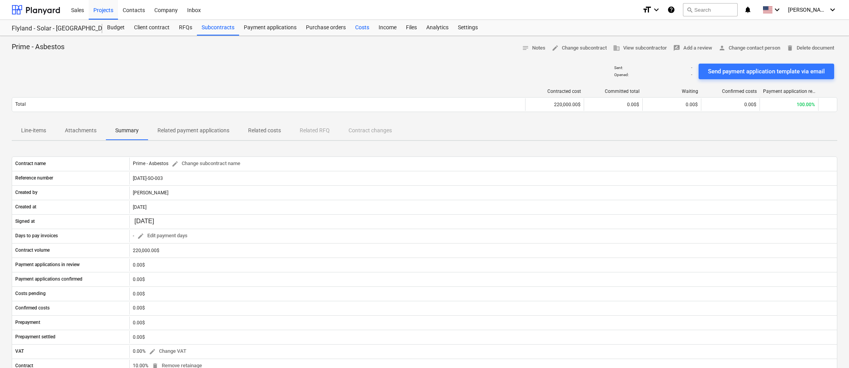
click at [362, 28] on div "Costs" at bounding box center [361, 28] width 23 height 16
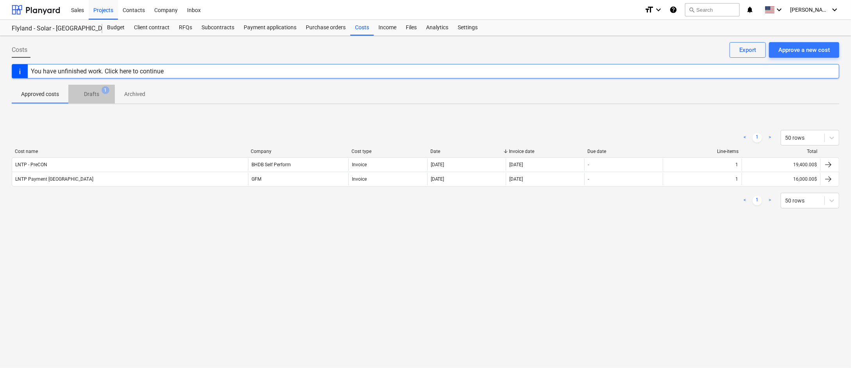
click at [88, 96] on p "Drafts" at bounding box center [91, 94] width 15 height 8
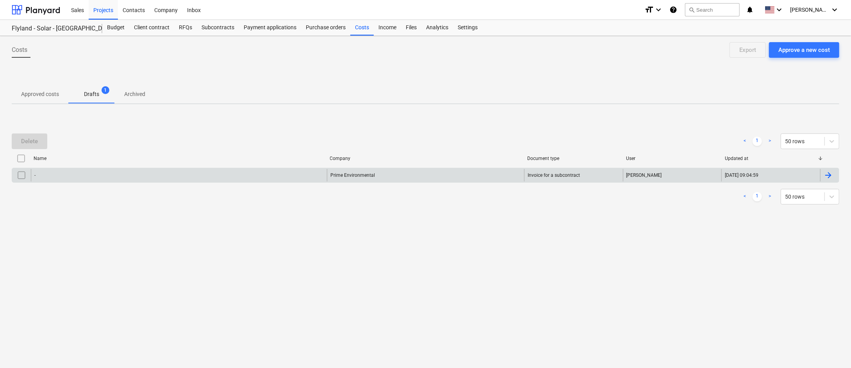
click at [389, 174] on div "Prime Environmental" at bounding box center [425, 175] width 197 height 12
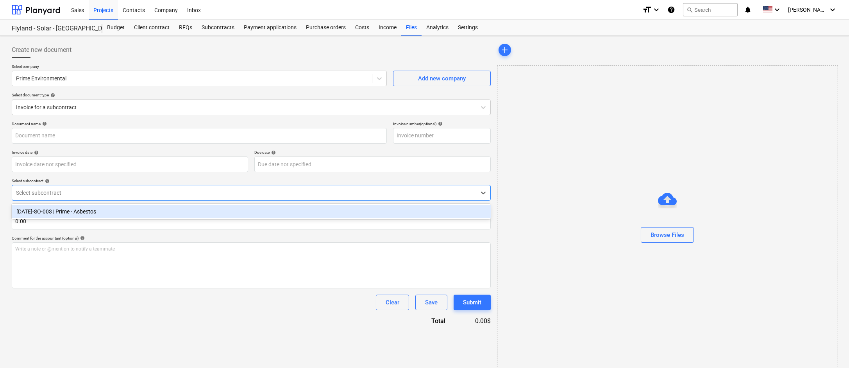
click at [196, 197] on div "Select subcontract" at bounding box center [244, 192] width 464 height 11
click at [128, 210] on div "[DATE]-SO-003 | Prime - Asbestos" at bounding box center [251, 211] width 479 height 12
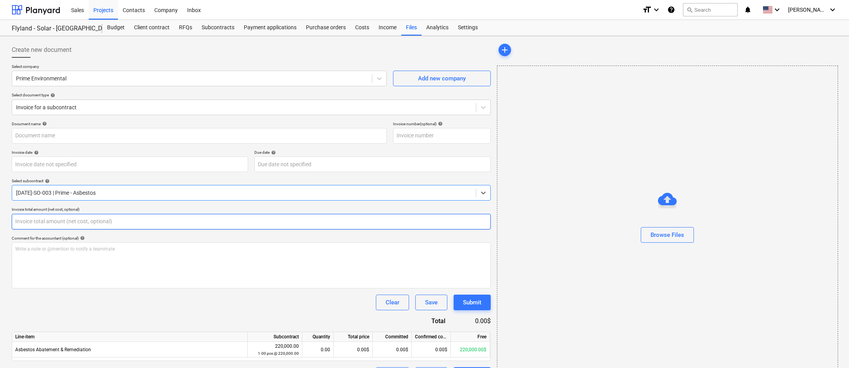
click at [121, 219] on input "text" at bounding box center [251, 222] width 479 height 16
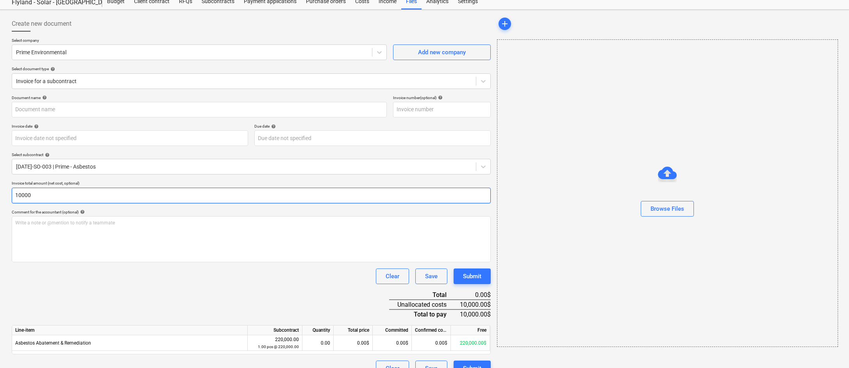
scroll to position [40, 0]
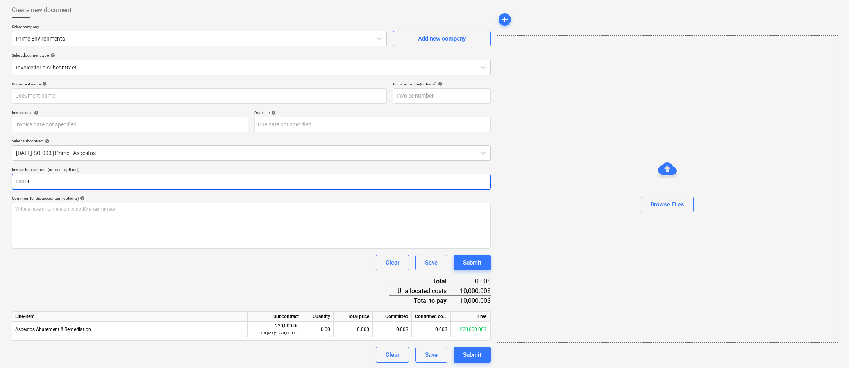
click at [230, 180] on input "10000" at bounding box center [251, 182] width 479 height 16
click at [179, 180] on input "110000" at bounding box center [251, 182] width 479 height 16
click at [473, 350] on div "Submit" at bounding box center [472, 355] width 18 height 10
type input "110000"
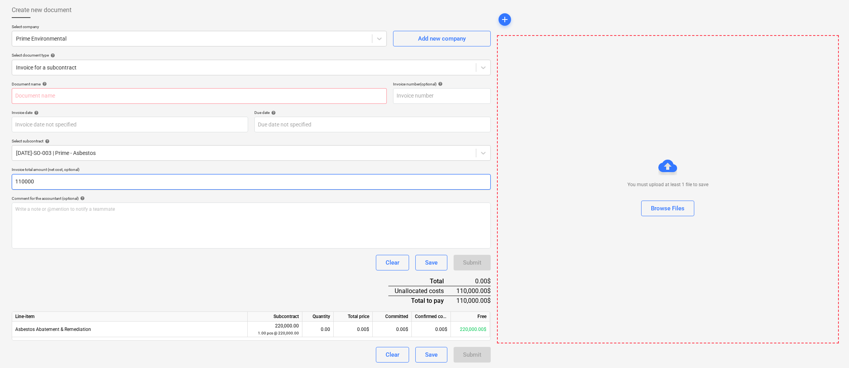
click at [98, 177] on input "110000" at bounding box center [251, 182] width 479 height 16
click at [105, 180] on input "110000" at bounding box center [251, 182] width 479 height 16
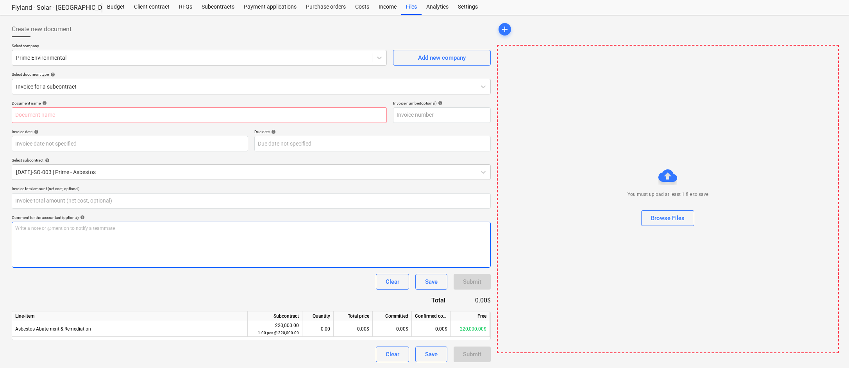
type input "0.00"
click at [299, 245] on div "Write a note or @mention to notify a teammate [PERSON_NAME]" at bounding box center [251, 245] width 479 height 46
click at [215, 193] on div "0.00" at bounding box center [251, 201] width 479 height 16
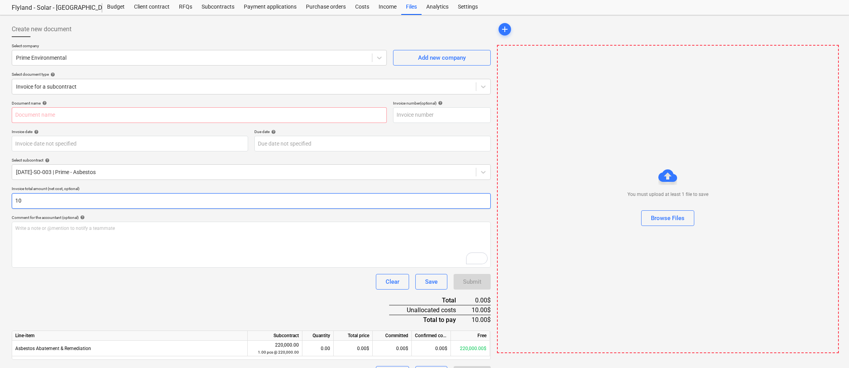
type input "1"
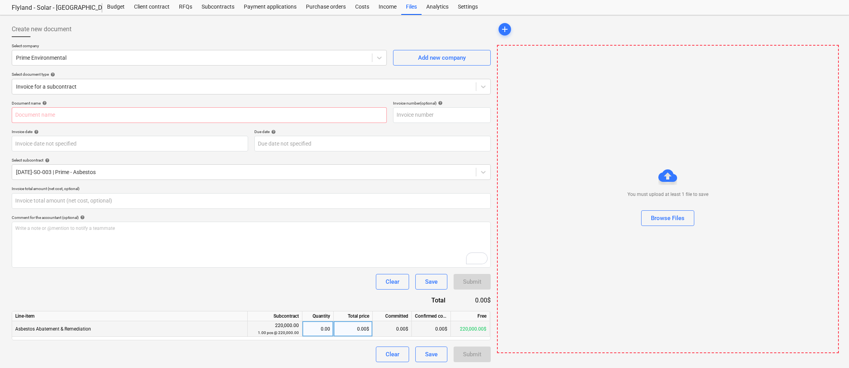
type input "0.00"
click at [351, 328] on div "0.00$" at bounding box center [353, 329] width 39 height 16
type input "10000"
click at [335, 270] on div "Document name help Invoice number (optional) help Invoice date help Press the d…" at bounding box center [251, 232] width 479 height 262
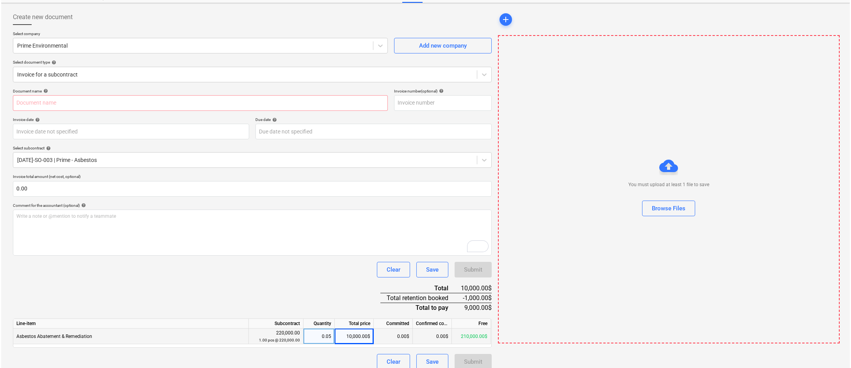
scroll to position [40, 0]
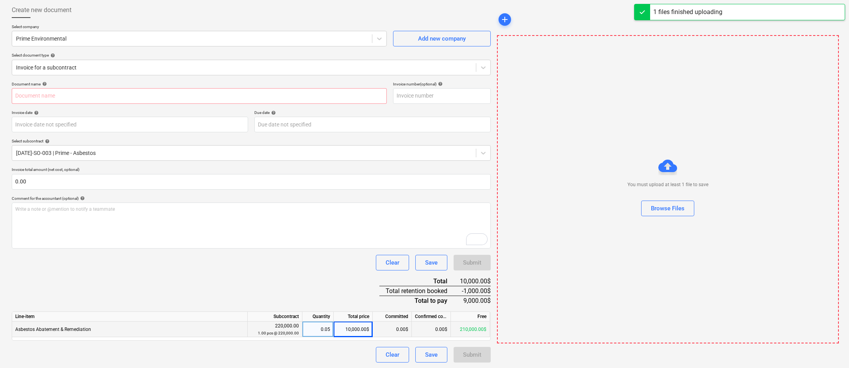
type input "Prime Enviormental ZLD BID FORM.xlsx"
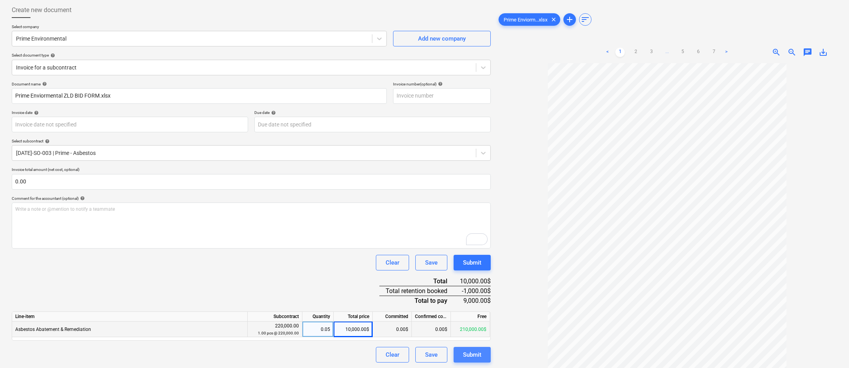
click at [476, 359] on div "Submit" at bounding box center [472, 355] width 18 height 10
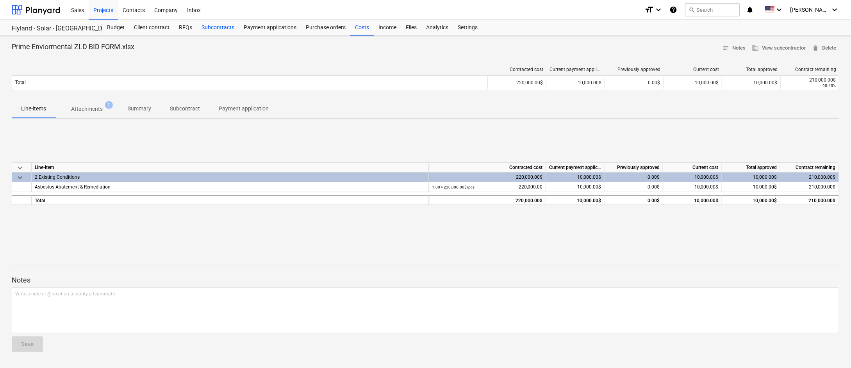
click at [218, 26] on div "Subcontracts" at bounding box center [218, 28] width 42 height 16
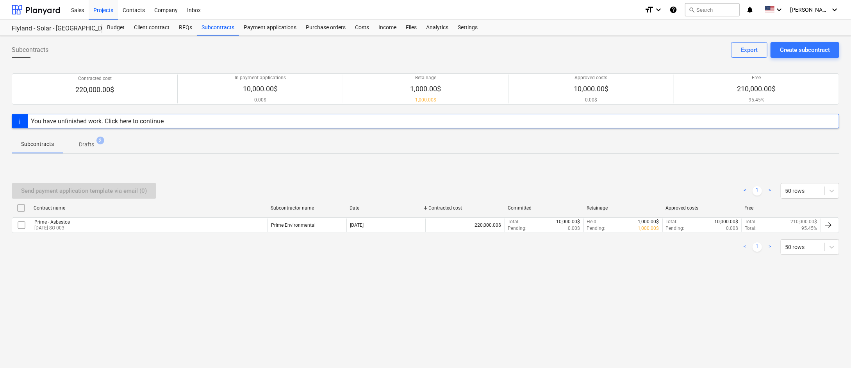
click at [78, 55] on div "Subcontracts Create subcontract Export" at bounding box center [426, 53] width 828 height 22
click at [105, 10] on div "Projects" at bounding box center [103, 10] width 29 height 20
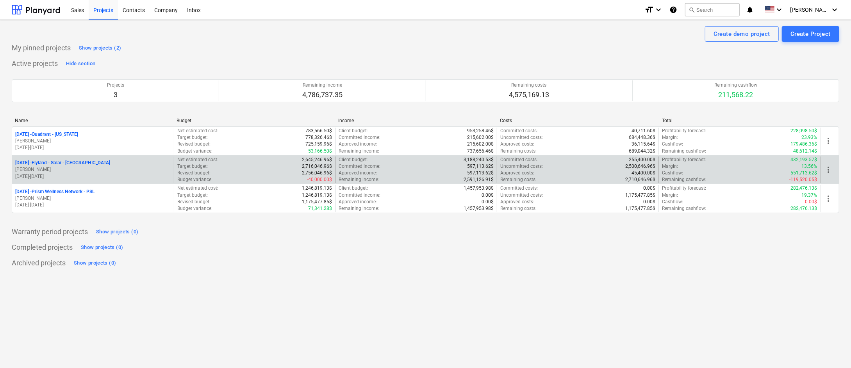
click at [69, 164] on p "[DATE] - Flyland - [GEOGRAPHIC_DATA] - [GEOGRAPHIC_DATA]" at bounding box center [62, 163] width 95 height 7
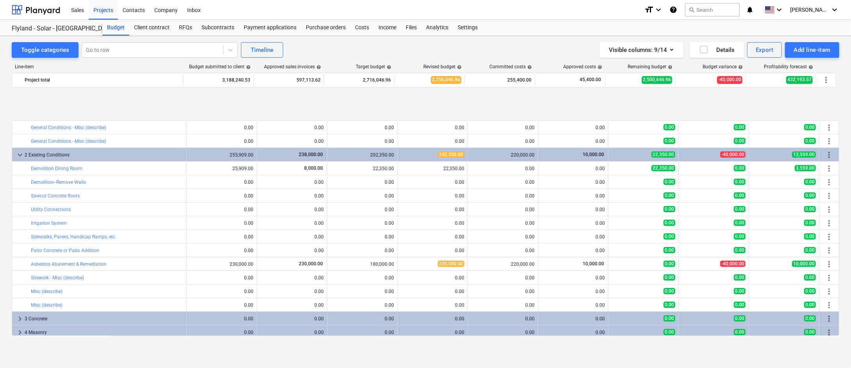
scroll to position [260, 0]
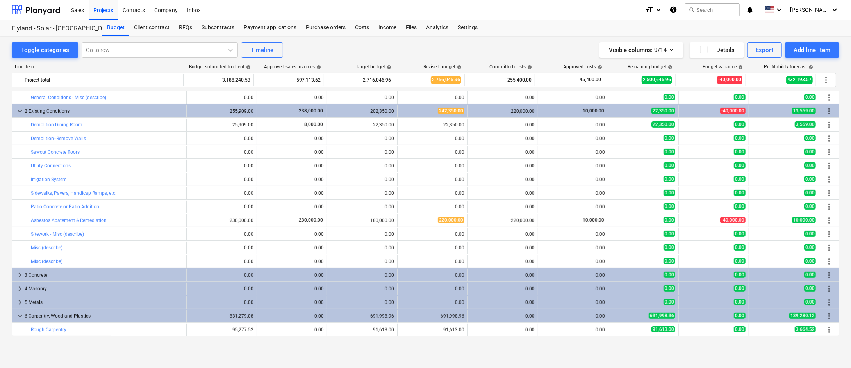
click at [3, 145] on div "Toggle categories Go to row Timeline Visible columns : 9/14 Details Export Add …" at bounding box center [425, 194] width 851 height 316
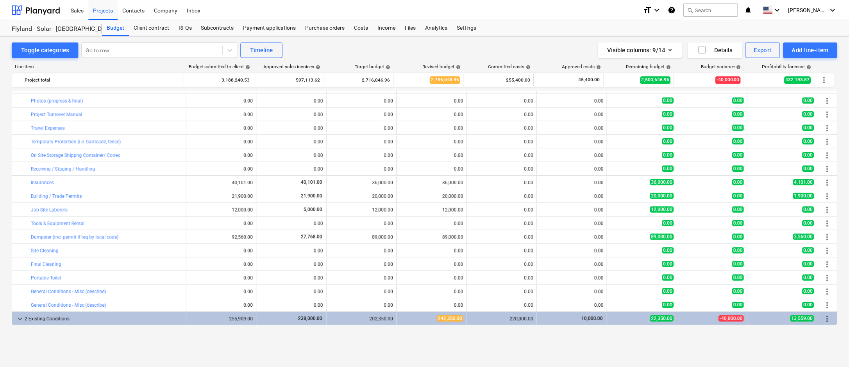
scroll to position [0, 0]
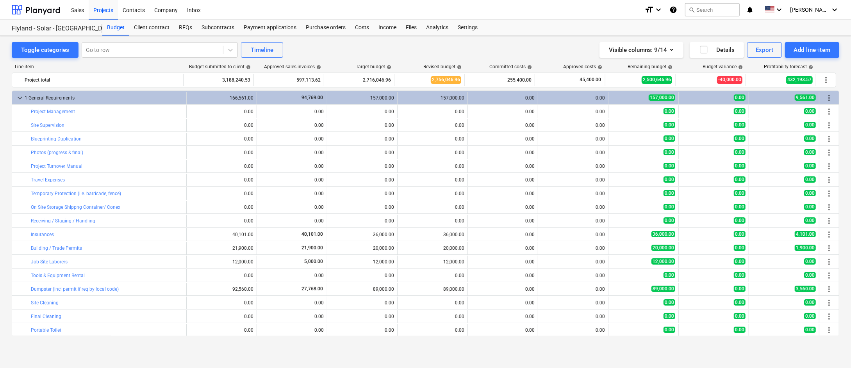
click at [139, 61] on div "Line-item Budget submitted to client help Approved sales invoices help Target b…" at bounding box center [426, 201] width 828 height 287
click at [215, 25] on div "Subcontracts" at bounding box center [218, 28] width 42 height 16
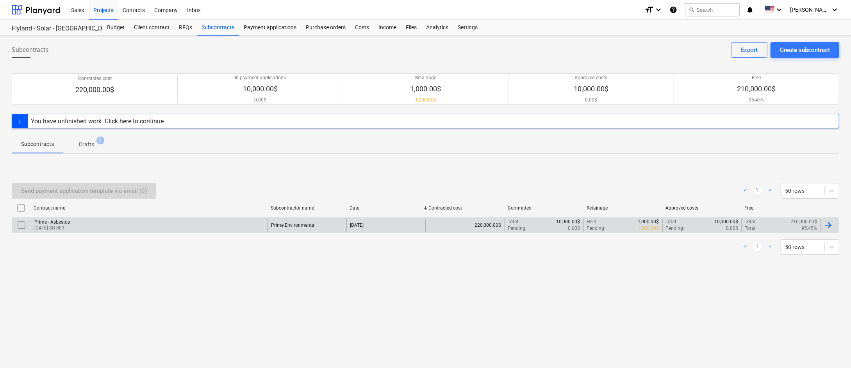
click at [65, 225] on p "[DATE]-SO-003" at bounding box center [52, 228] width 36 height 7
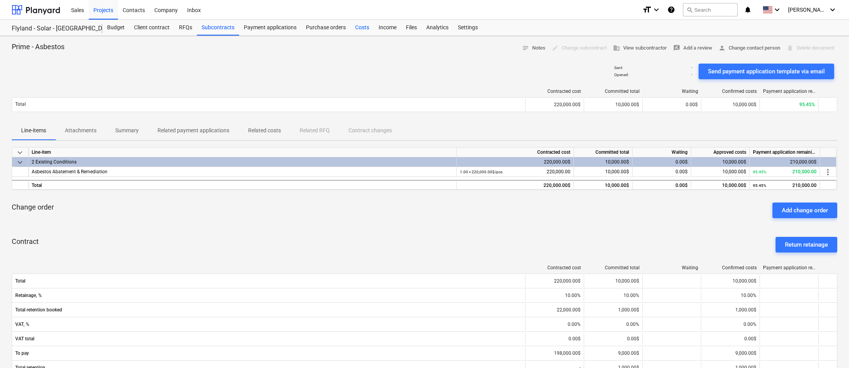
click at [362, 29] on div "Costs" at bounding box center [361, 28] width 23 height 16
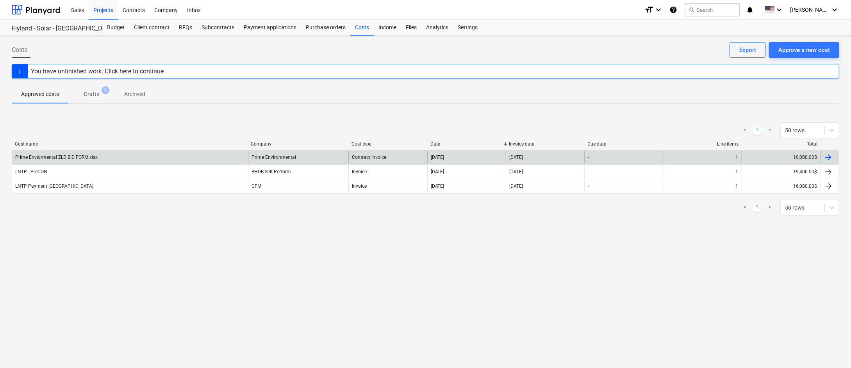
click at [532, 155] on div at bounding box center [829, 157] width 19 height 12
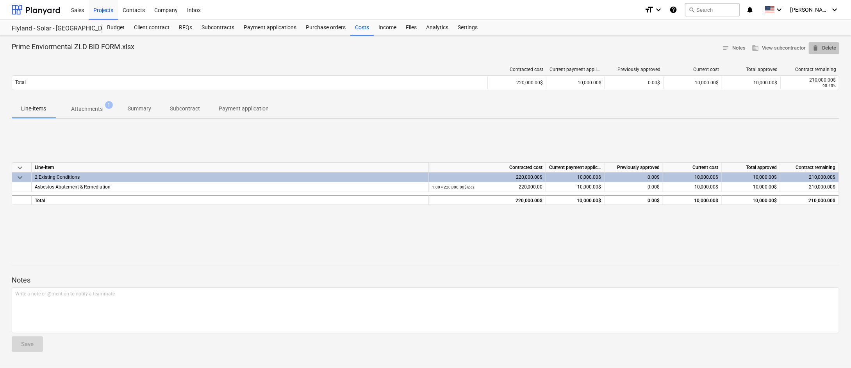
click at [532, 48] on span "delete Delete" at bounding box center [824, 48] width 24 height 9
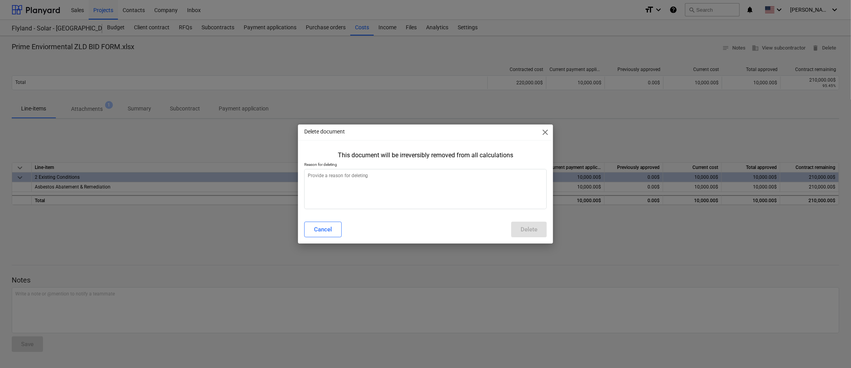
type textarea "x"
click at [355, 180] on textarea "To enrich screen reader interactions, please activate Accessibility in Grammarl…" at bounding box center [425, 189] width 243 height 40
type textarea "R"
type textarea "x"
type textarea "Re"
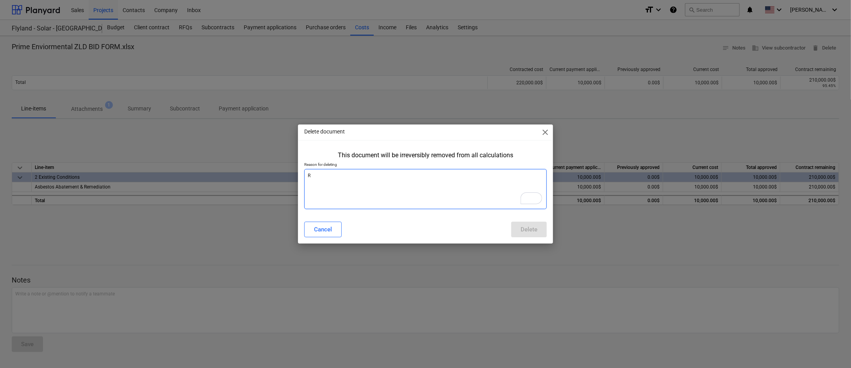
type textarea "x"
type textarea "Rea"
type textarea "x"
type textarea "Reas"
type textarea "x"
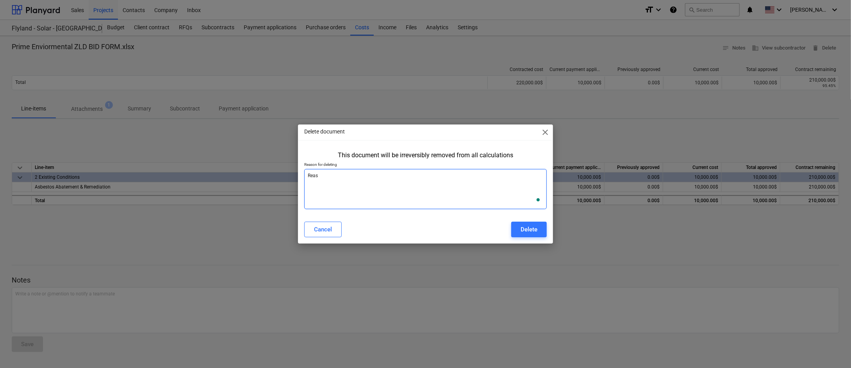
type textarea "Reaso"
type textarea "x"
type textarea "Reason"
type textarea "x"
type textarea "Reasons"
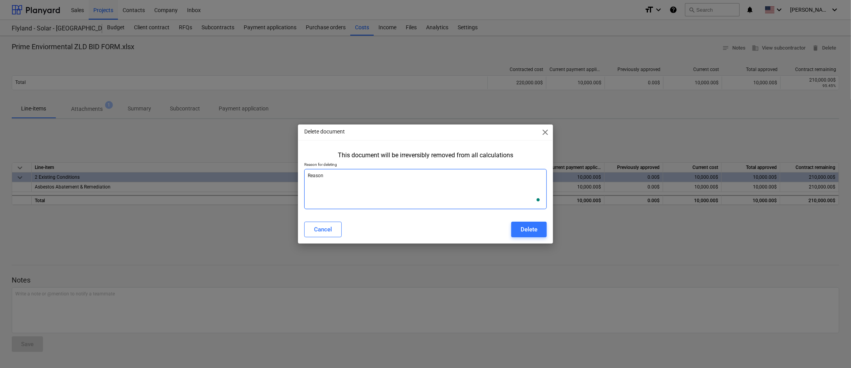
type textarea "x"
type textarea "Reasons"
type textarea "x"
type textarea "Reasons"
click at [532, 228] on div "Delete" at bounding box center [529, 230] width 17 height 10
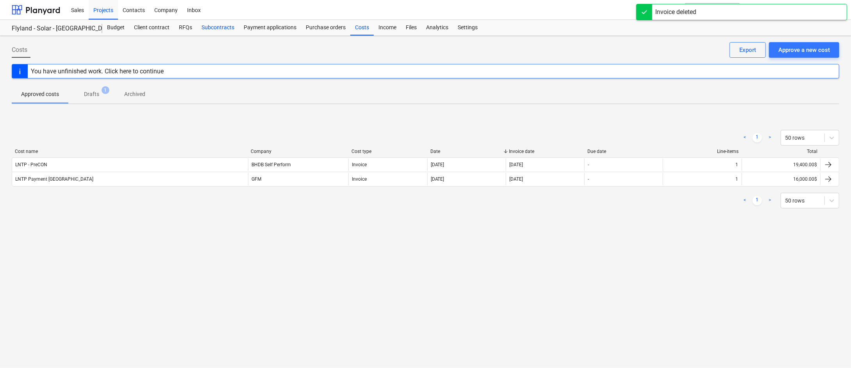
click at [209, 29] on div "Subcontracts" at bounding box center [218, 28] width 42 height 16
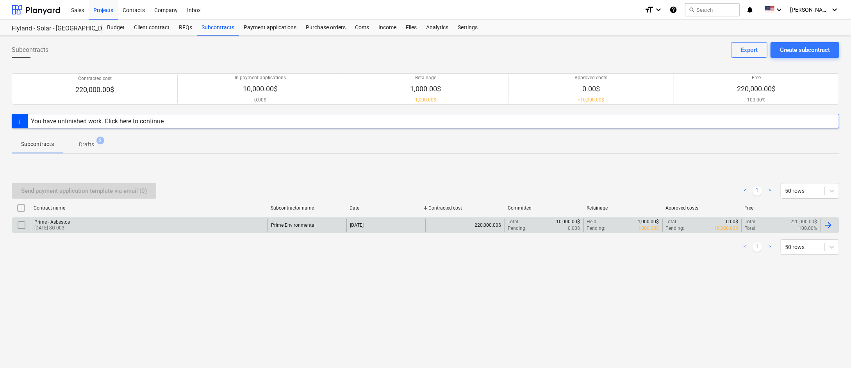
click at [90, 223] on div "Prime - Asbestos [DATE]-SO-003" at bounding box center [149, 225] width 237 height 13
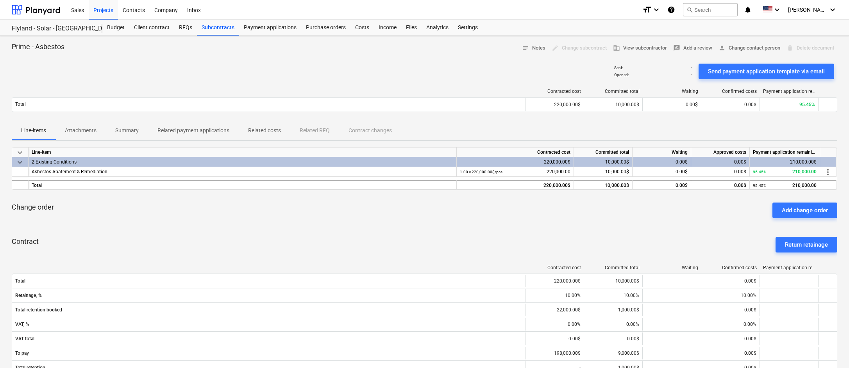
click at [191, 129] on p "Related payment applications" at bounding box center [193, 131] width 72 height 8
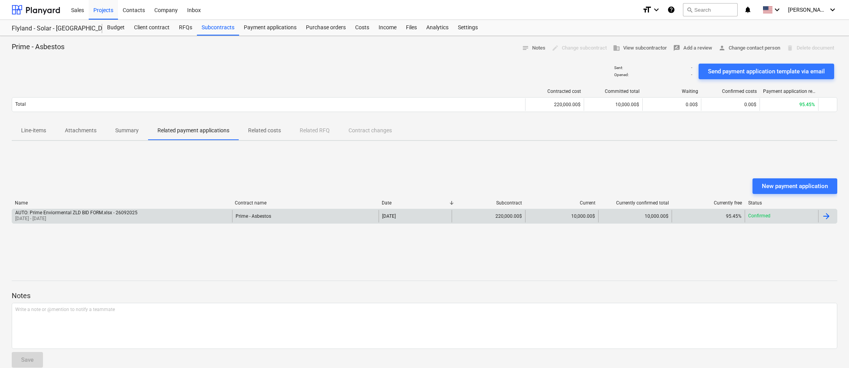
click at [195, 213] on div "AUTO: Prime Enviormental ZLD BID FORM.xlsx - 26092025 [DATE] - [DATE]" at bounding box center [122, 216] width 220 height 12
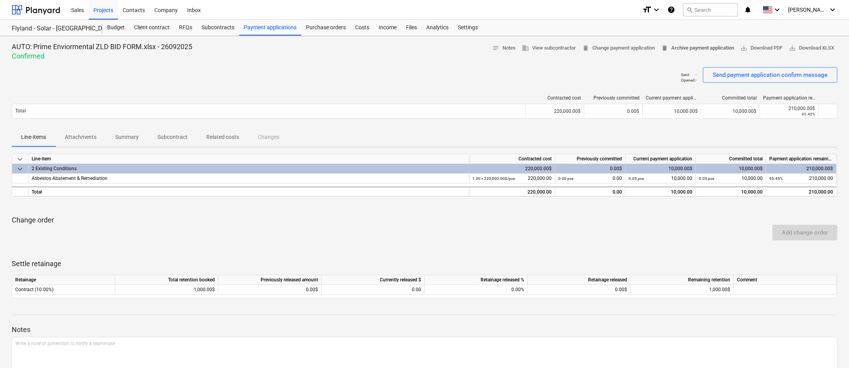
click at [532, 45] on span "delete Archive payment application" at bounding box center [697, 48] width 73 height 9
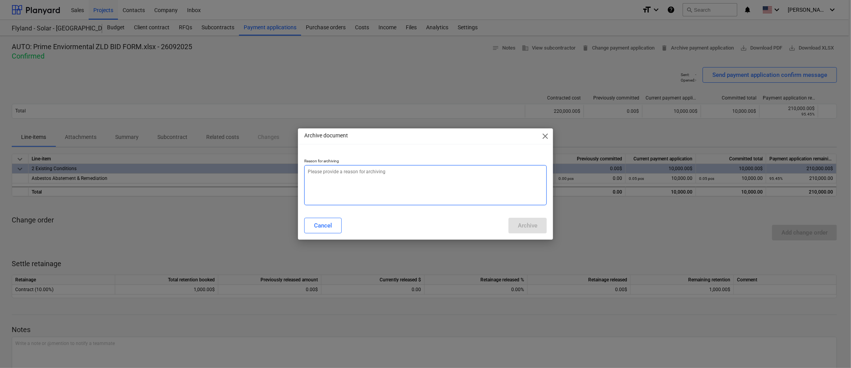
click at [398, 174] on textarea at bounding box center [425, 185] width 243 height 40
type textarea "x"
type textarea "R"
type textarea "x"
type textarea "Re"
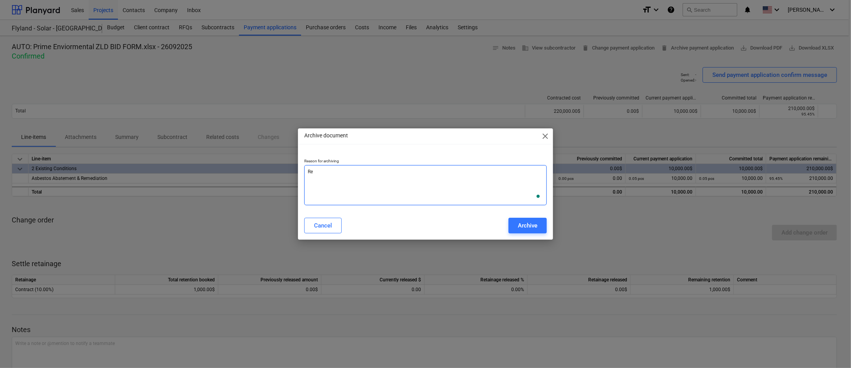
type textarea "x"
type textarea "Rea"
type textarea "x"
type textarea "Reas"
type textarea "x"
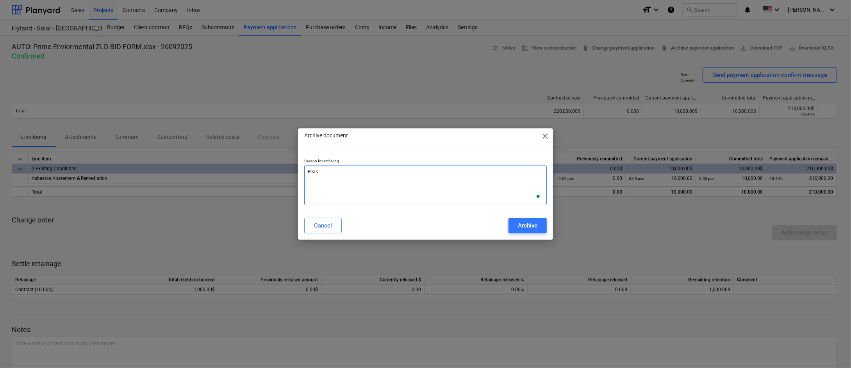
type textarea "Reaso"
type textarea "x"
type textarea "Reason"
type textarea "x"
type textarea "Reasons"
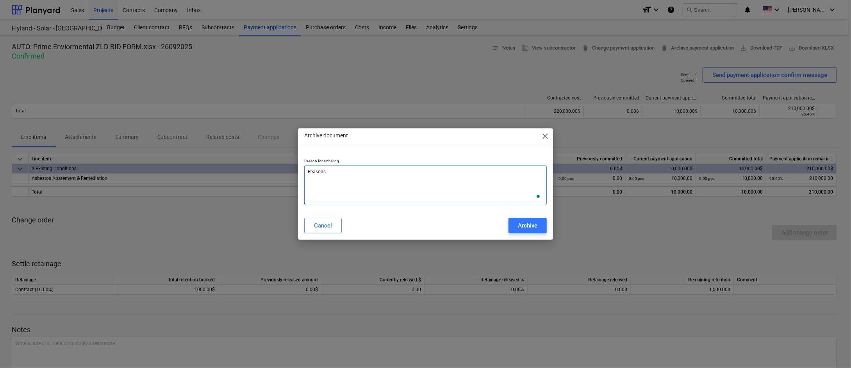
type textarea "x"
type textarea "Reasons"
click at [528, 229] on div "Archive" at bounding box center [528, 226] width 20 height 10
type textarea "x"
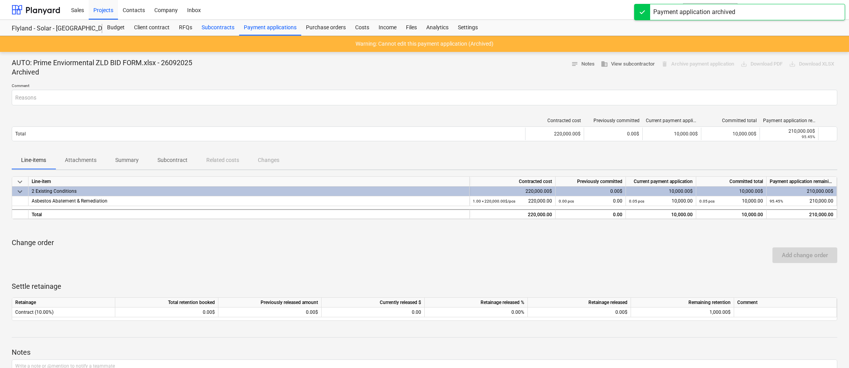
click at [225, 27] on div "Subcontracts" at bounding box center [218, 28] width 42 height 16
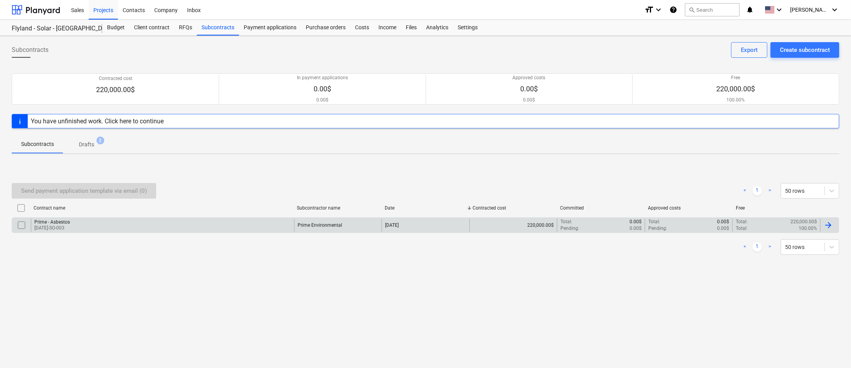
click at [532, 226] on div at bounding box center [828, 225] width 9 height 9
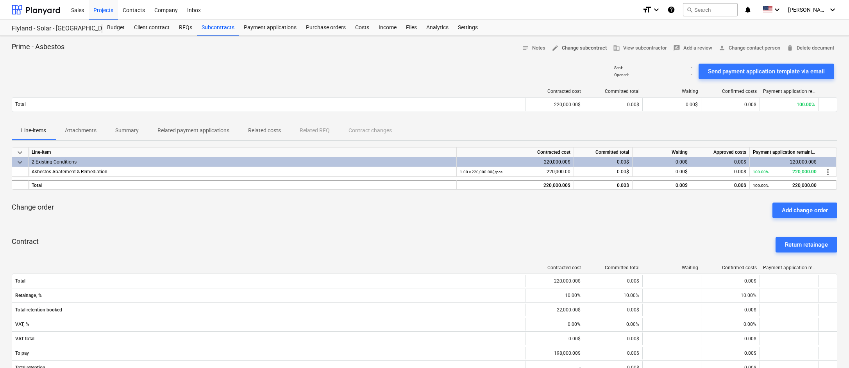
click at [532, 46] on span "edit Change subcontract" at bounding box center [579, 48] width 55 height 9
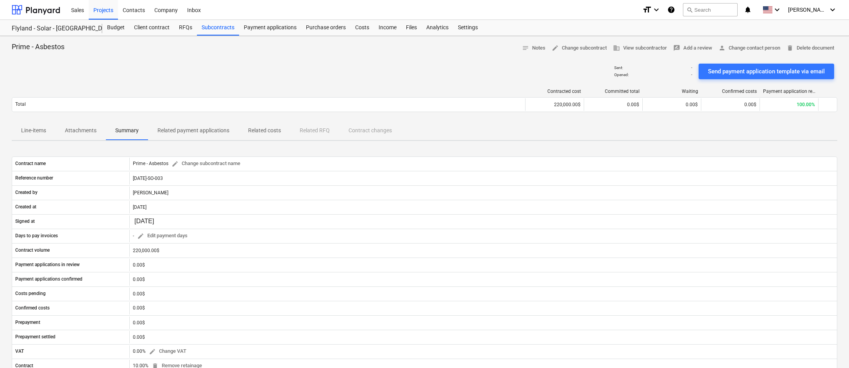
click at [40, 130] on p "Line-items" at bounding box center [33, 131] width 25 height 8
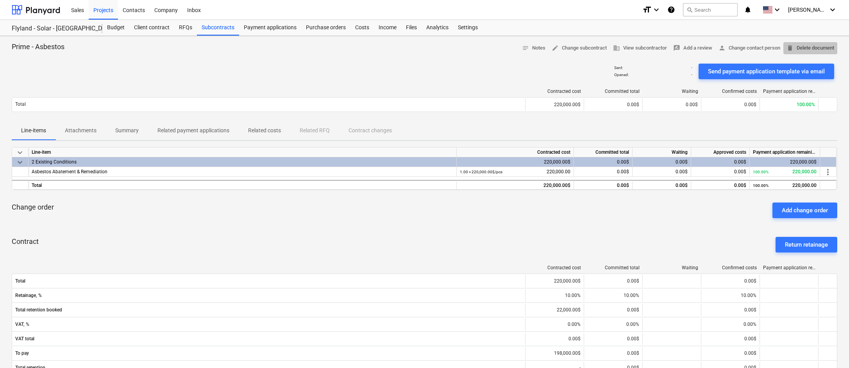
click at [532, 46] on span "delete Delete document" at bounding box center [810, 48] width 48 height 9
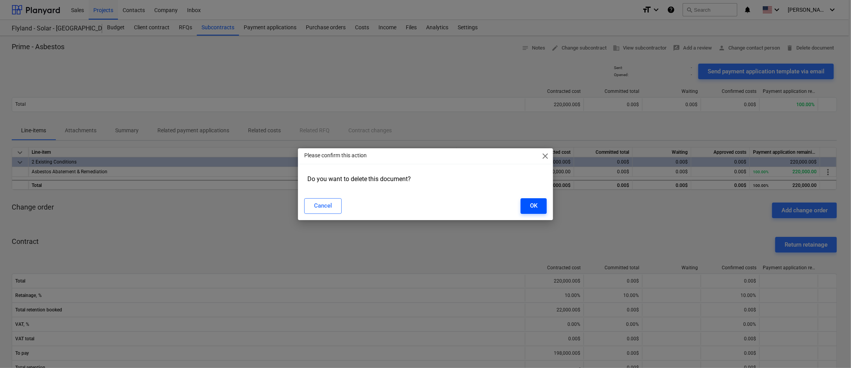
click at [532, 206] on div "OK" at bounding box center [533, 206] width 7 height 10
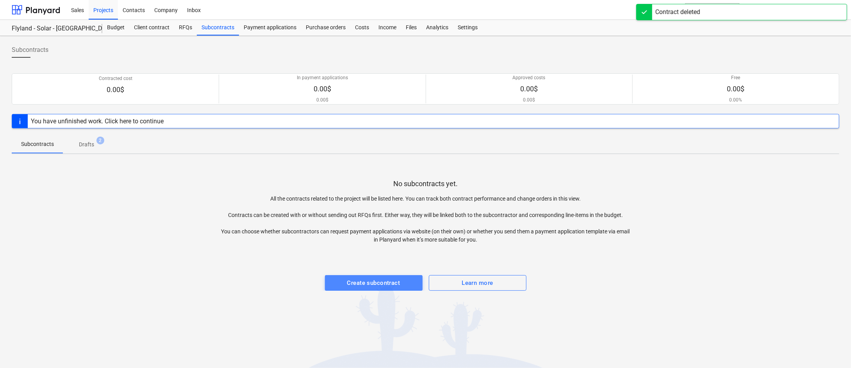
click at [362, 278] on div "Create subcontract" at bounding box center [373, 283] width 53 height 10
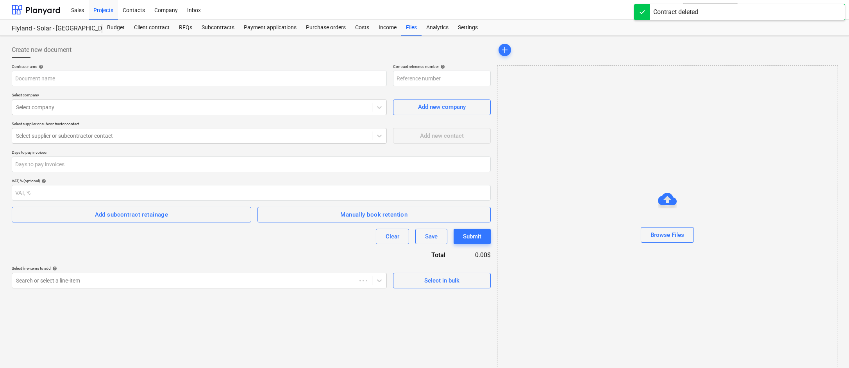
type input "[DATE]-SO-005"
click at [321, 79] on input "text" at bounding box center [199, 79] width 375 height 16
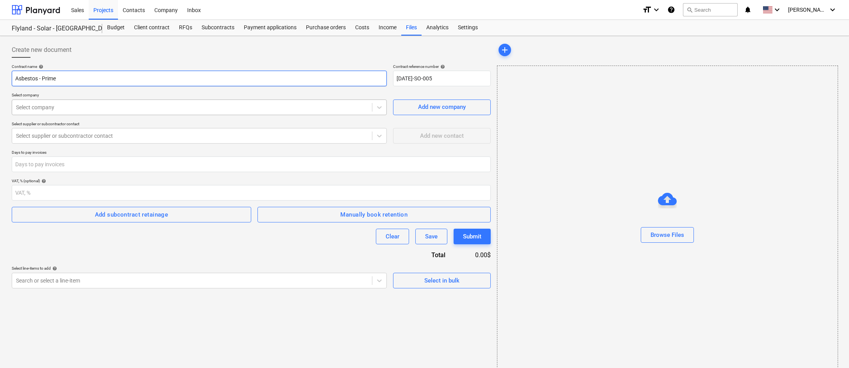
type input "Asbestos - Prime"
click at [352, 106] on div at bounding box center [192, 108] width 352 height 8
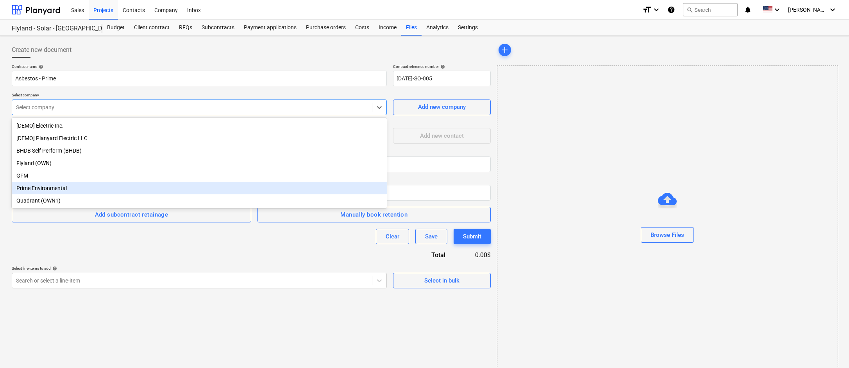
click at [145, 193] on div "Prime Environmental" at bounding box center [199, 188] width 375 height 12
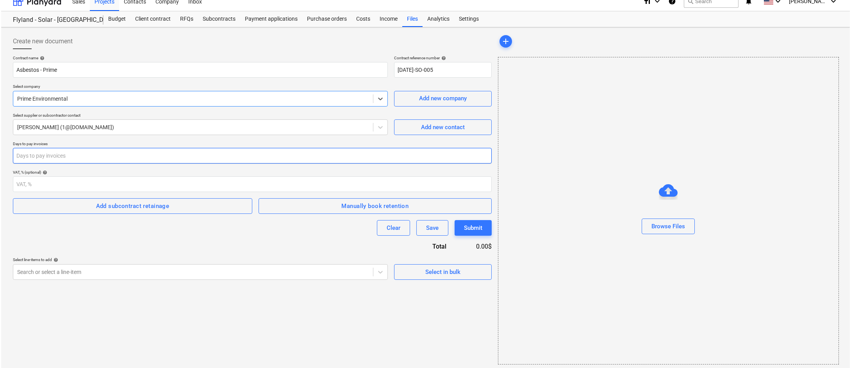
scroll to position [11, 0]
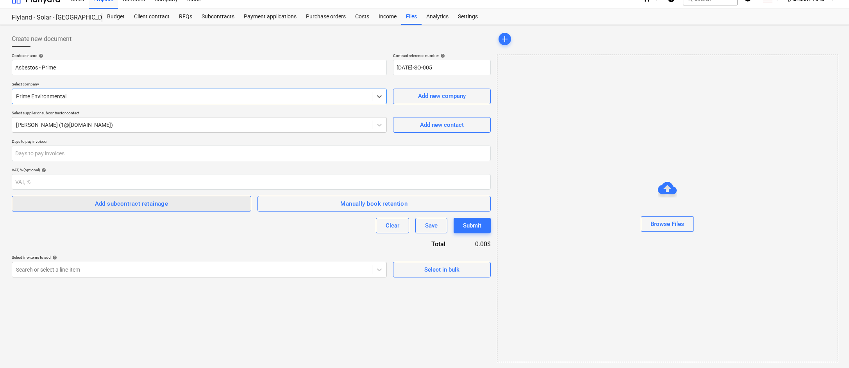
click at [196, 202] on span "Add subcontract retainage" at bounding box center [131, 204] width 222 height 10
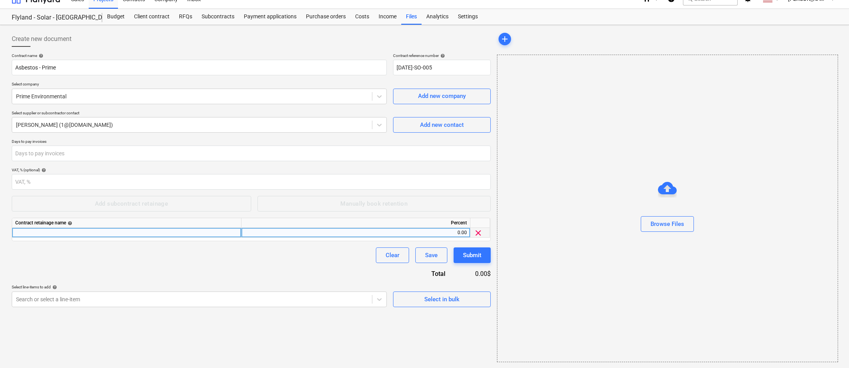
click at [450, 233] on div "0.00" at bounding box center [356, 233] width 222 height 10
type input "10"
click at [476, 259] on div "Submit" at bounding box center [472, 255] width 18 height 10
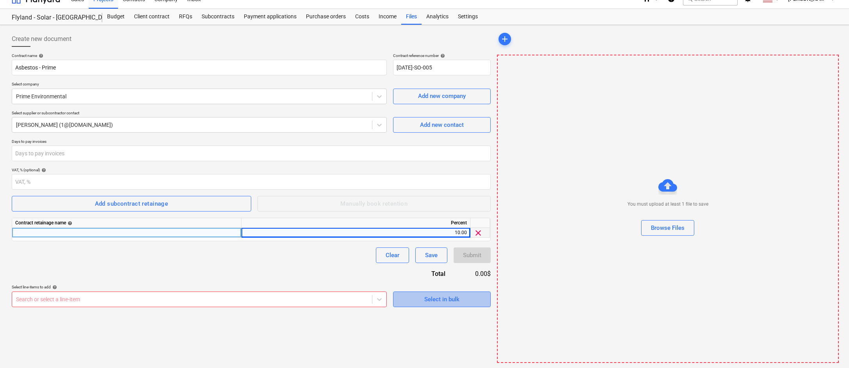
click at [430, 300] on div "Select in bulk" at bounding box center [441, 300] width 35 height 10
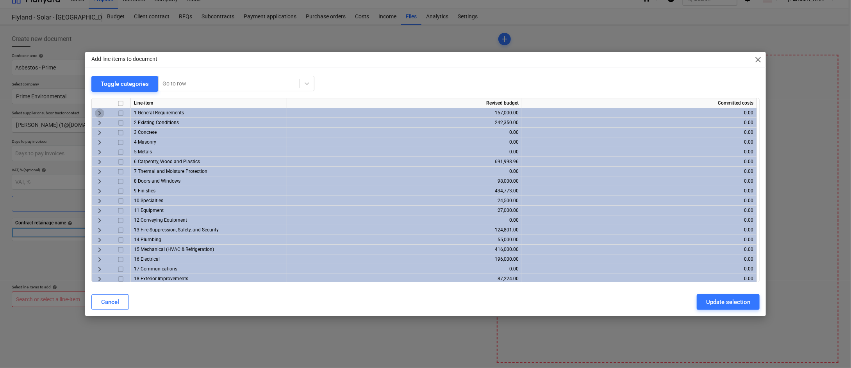
click at [98, 114] on span "keyboard_arrow_right" at bounding box center [99, 112] width 9 height 9
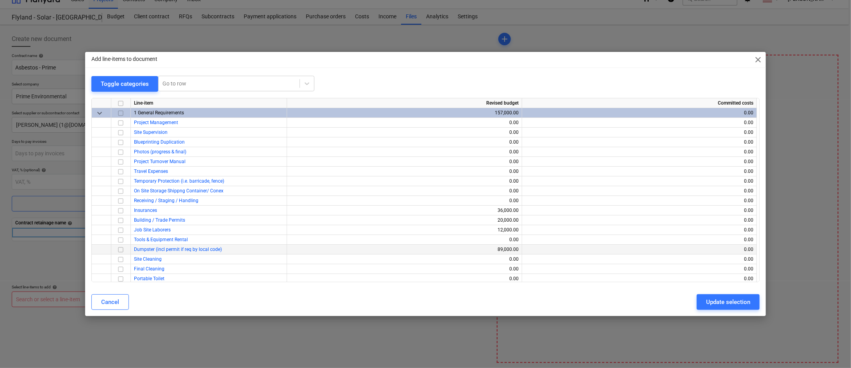
scroll to position [52, 0]
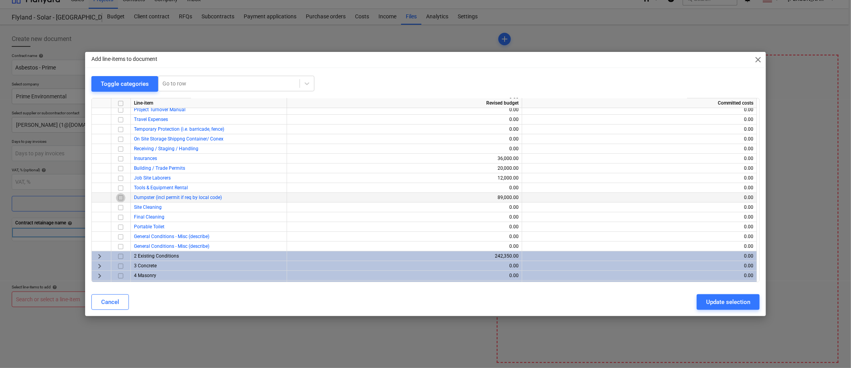
click at [120, 197] on input "checkbox" at bounding box center [120, 197] width 9 height 9
click at [97, 255] on span "keyboard_arrow_right" at bounding box center [99, 256] width 9 height 9
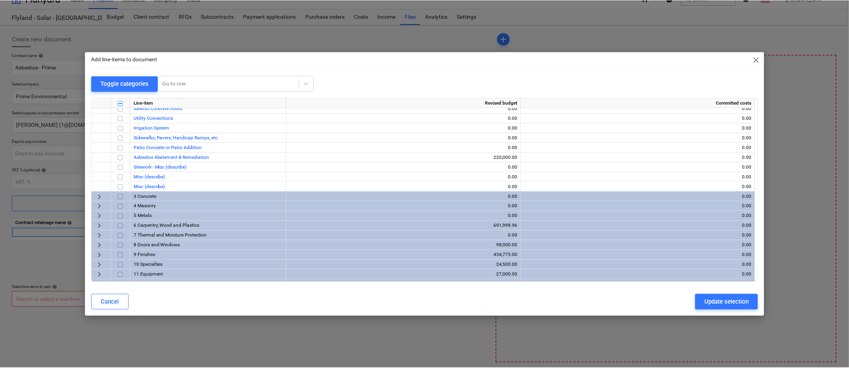
scroll to position [208, 0]
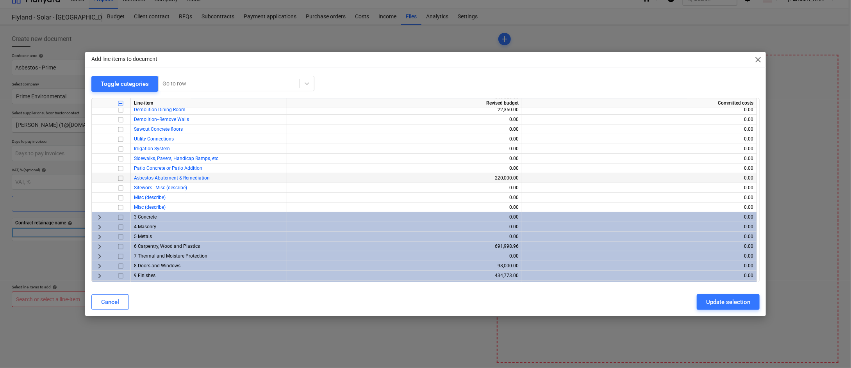
click at [120, 179] on input "checkbox" at bounding box center [120, 177] width 9 height 9
click at [532, 298] on div "Update selection" at bounding box center [728, 302] width 44 height 10
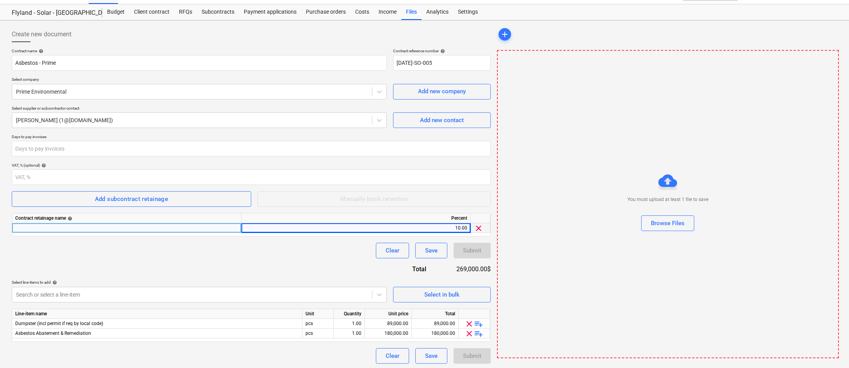
scroll to position [17, 0]
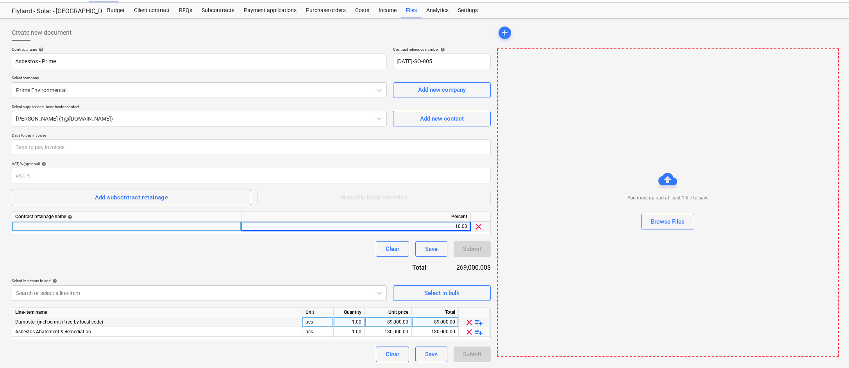
click at [400, 320] on div "89,000.00" at bounding box center [388, 323] width 40 height 10
click at [396, 322] on div "89,000.00" at bounding box center [388, 323] width 40 height 10
click at [396, 322] on input "89000" at bounding box center [388, 322] width 46 height 9
type input "47533.42"
click at [344, 266] on div "Contract name help Asbestos - Prime Contract reference number help [DATE]-SO-00…" at bounding box center [251, 205] width 479 height 316
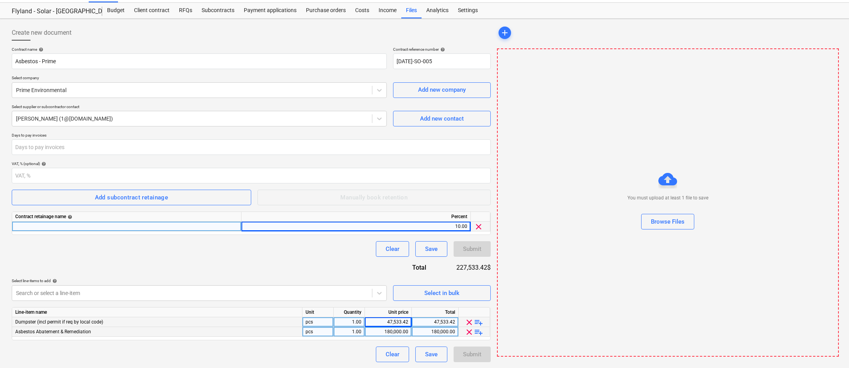
click at [399, 329] on div "180,000.00" at bounding box center [388, 332] width 40 height 10
click at [388, 328] on div "180,000.00" at bounding box center [388, 332] width 40 height 10
type input "172466.58"
click at [324, 256] on div "Clear Save Submit" at bounding box center [251, 249] width 479 height 16
click at [175, 227] on div at bounding box center [126, 227] width 229 height 10
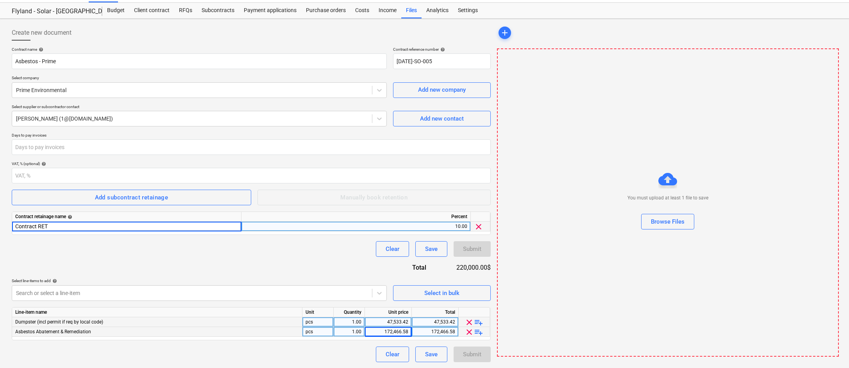
type input "Contract RET"
click at [428, 249] on div "Save" at bounding box center [431, 249] width 12 height 10
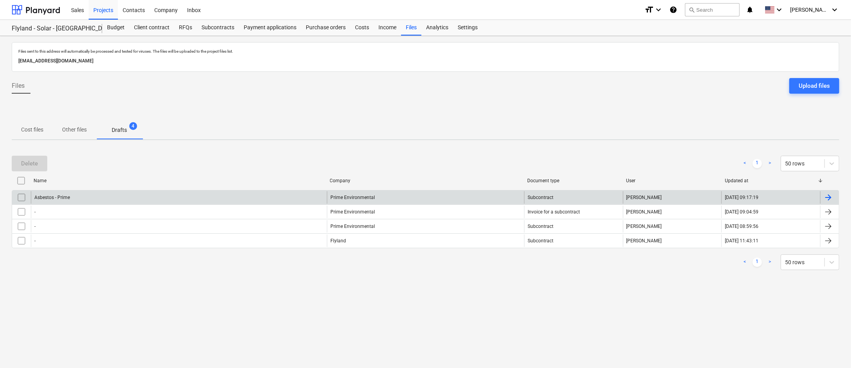
click at [423, 199] on div "Prime Environmental" at bounding box center [425, 197] width 197 height 12
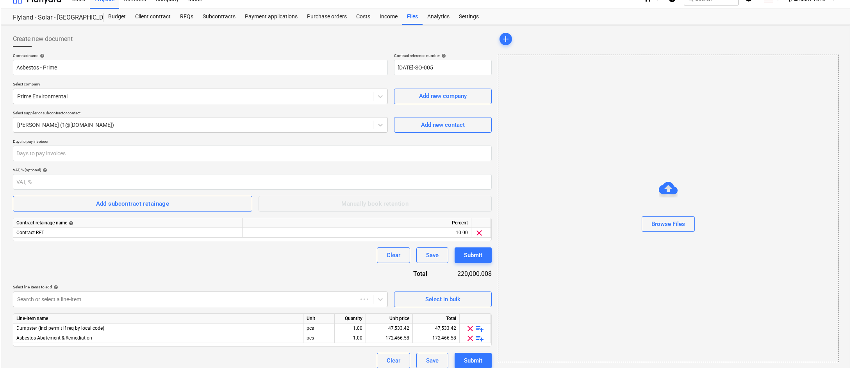
scroll to position [17, 0]
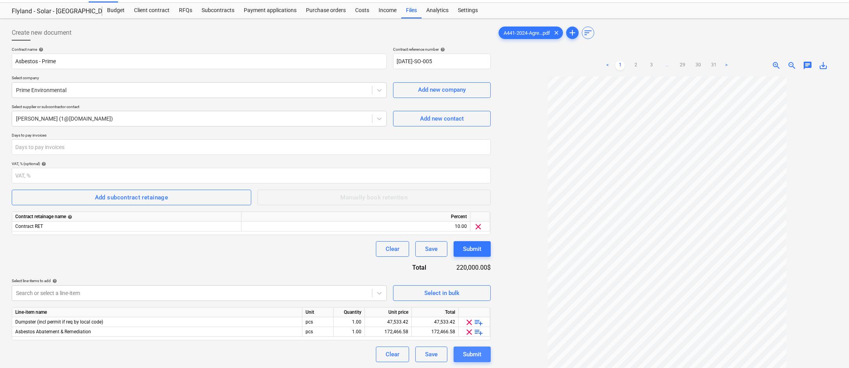
click at [476, 350] on div "Submit" at bounding box center [472, 355] width 18 height 10
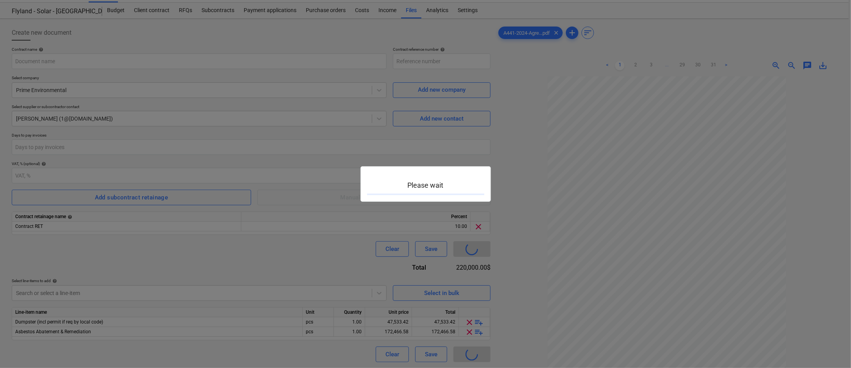
type input "[DATE]-SO-005"
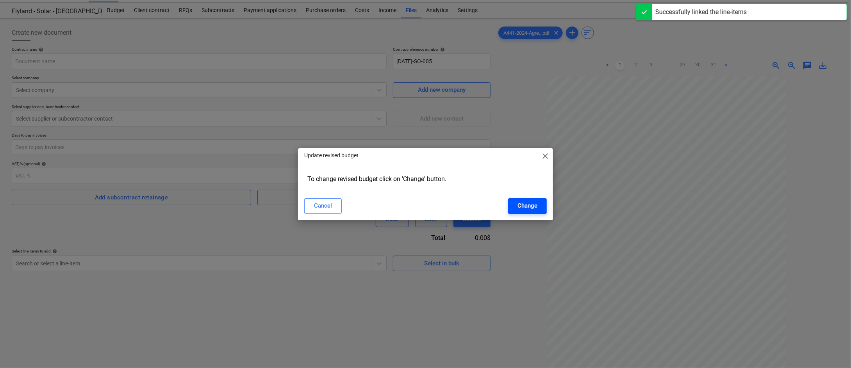
click at [528, 205] on div "Change" at bounding box center [528, 206] width 20 height 10
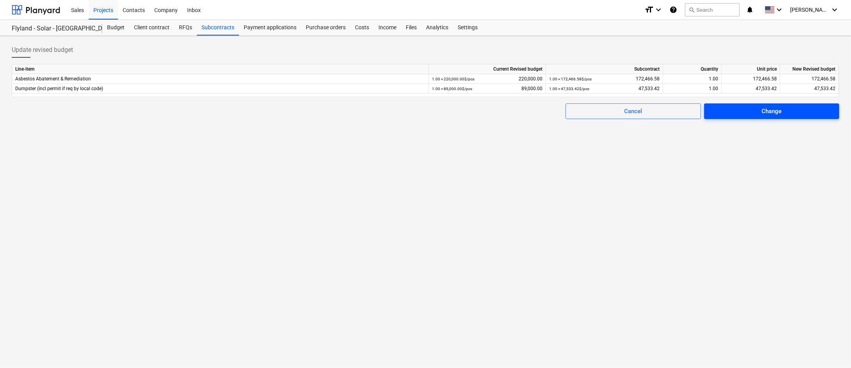
click at [532, 107] on span "Change" at bounding box center [772, 111] width 117 height 10
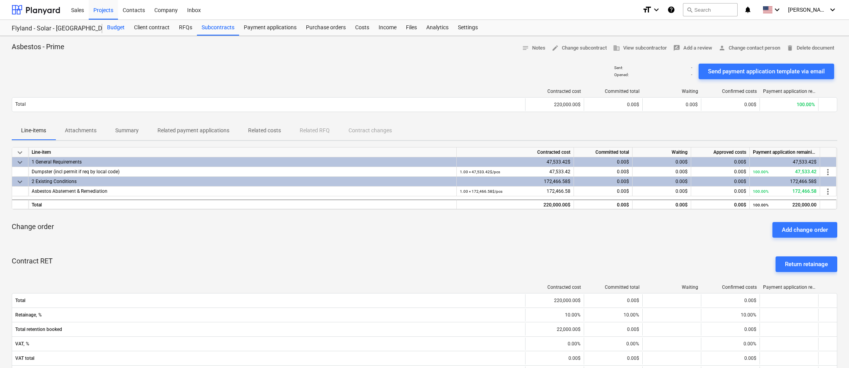
click at [116, 27] on div "Budget" at bounding box center [115, 28] width 27 height 16
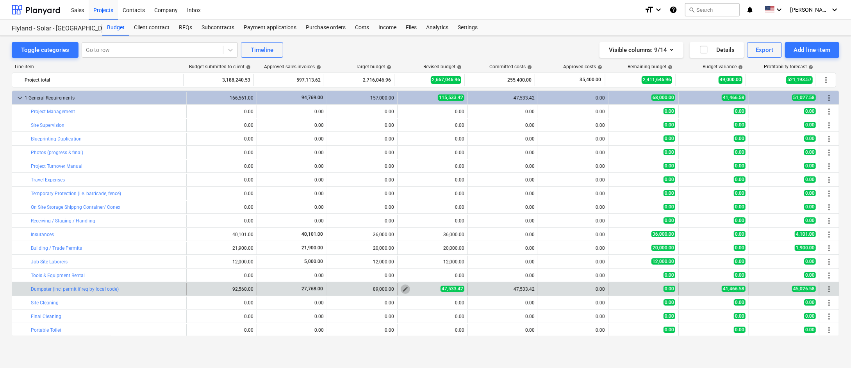
click at [402, 289] on span "edit" at bounding box center [405, 289] width 6 height 6
type textarea "x"
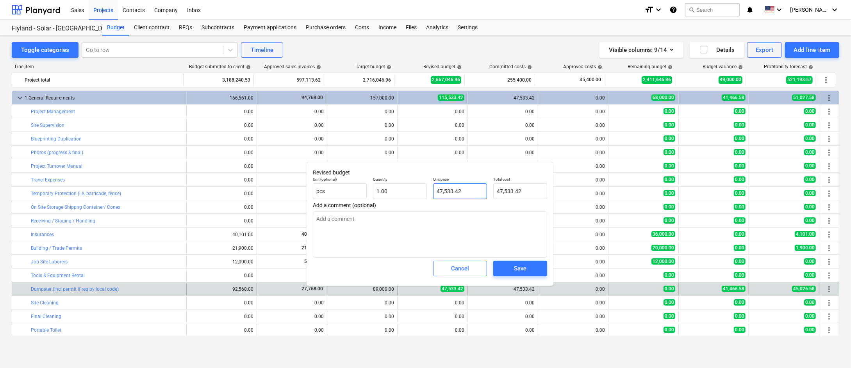
type input "47533.42"
click at [466, 190] on input "47533.42" at bounding box center [460, 192] width 54 height 16
type textarea "x"
type input "8"
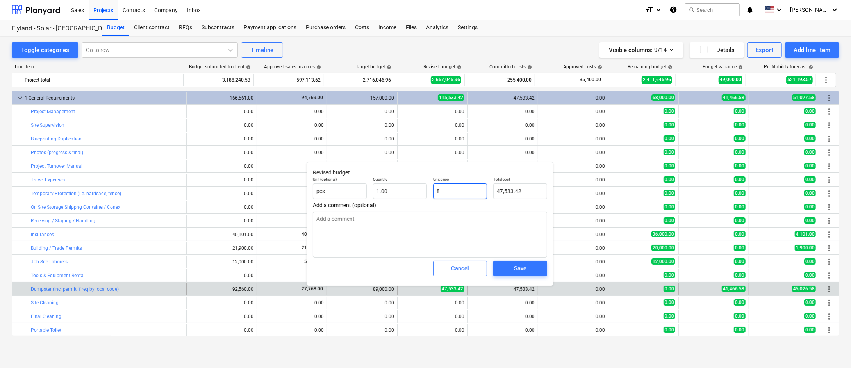
type input "8.00"
type textarea "x"
type input "89"
type input "89.00"
type textarea "x"
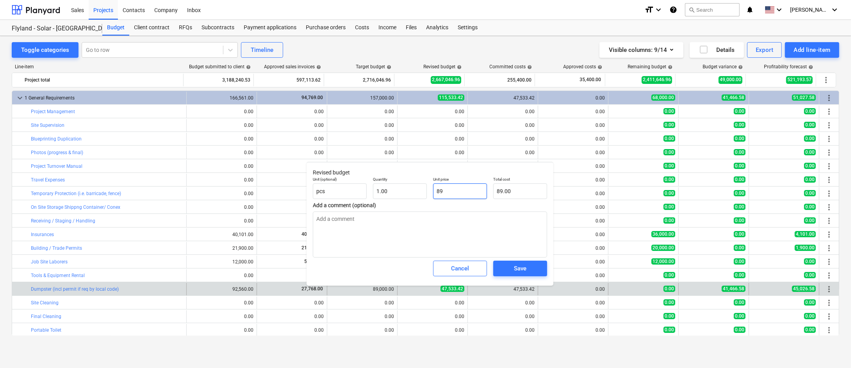
type input "890"
type input "890.00"
type textarea "x"
type input "8900"
type input "8,900.00"
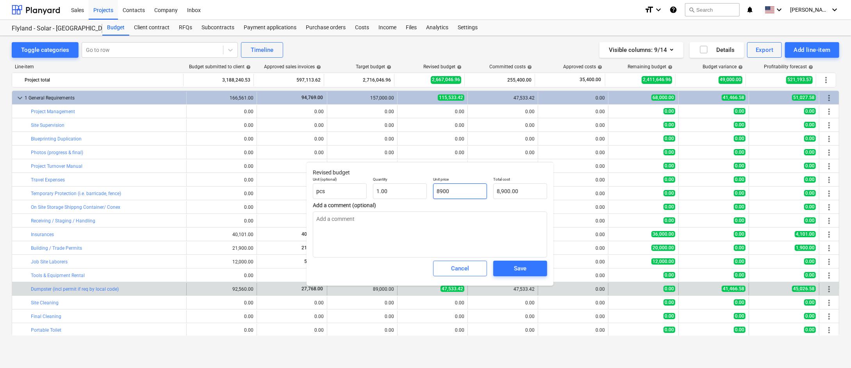
type textarea "x"
type input "89000"
type input "89,000.00"
type input "89000"
type textarea "x"
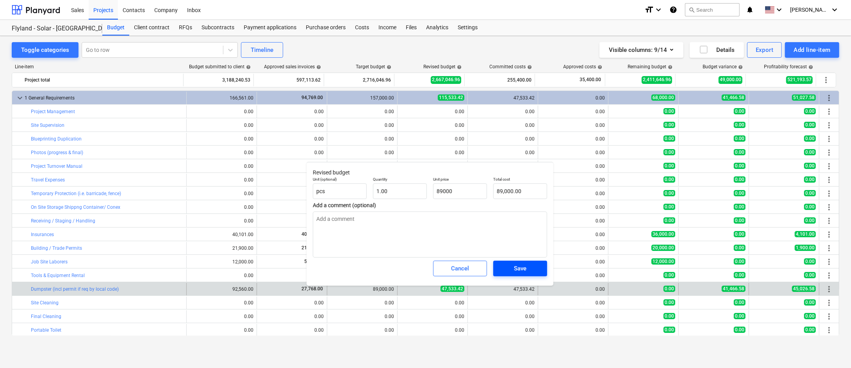
type input "89,000.00"
click at [526, 270] on div "Save" at bounding box center [520, 269] width 12 height 10
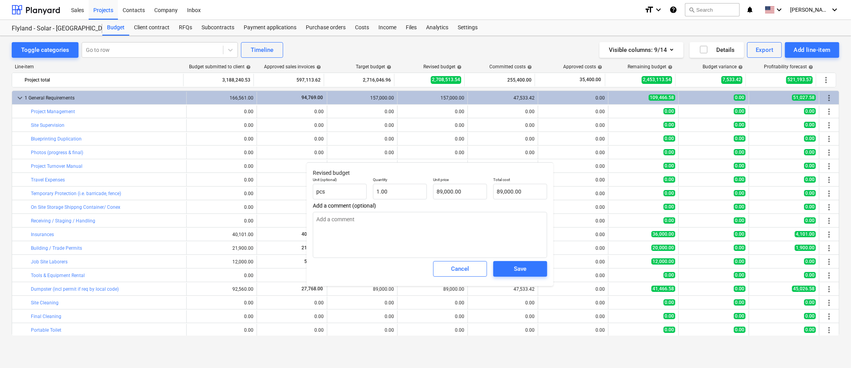
type textarea "x"
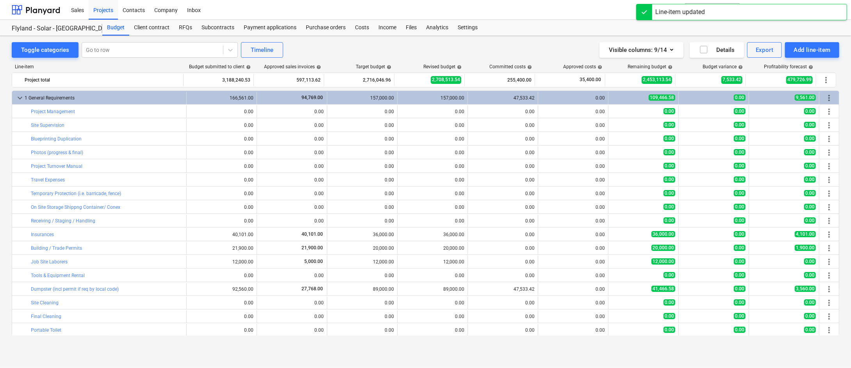
click at [532, 44] on div "Visible columns : 9/14 Details Export Add line-item" at bounding box center [641, 50] width 396 height 16
